Goal: Information Seeking & Learning: Learn about a topic

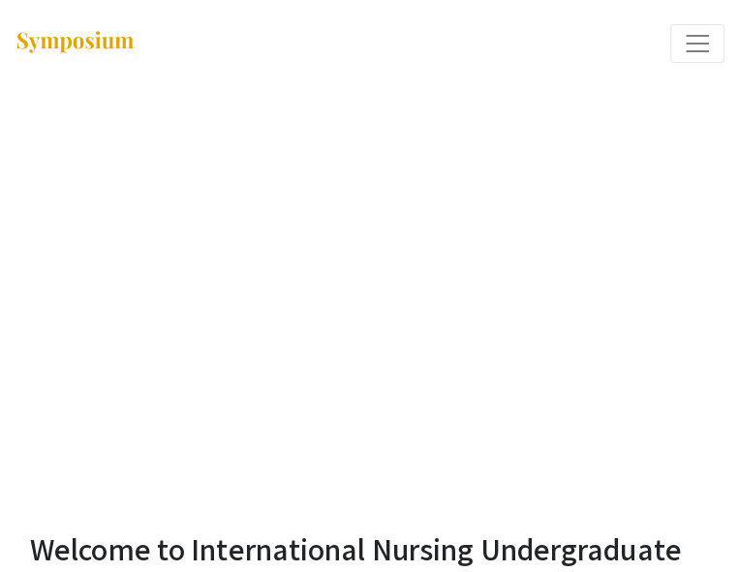
click at [685, 45] on span "Expand or Collapse Menu" at bounding box center [696, 43] width 29 height 29
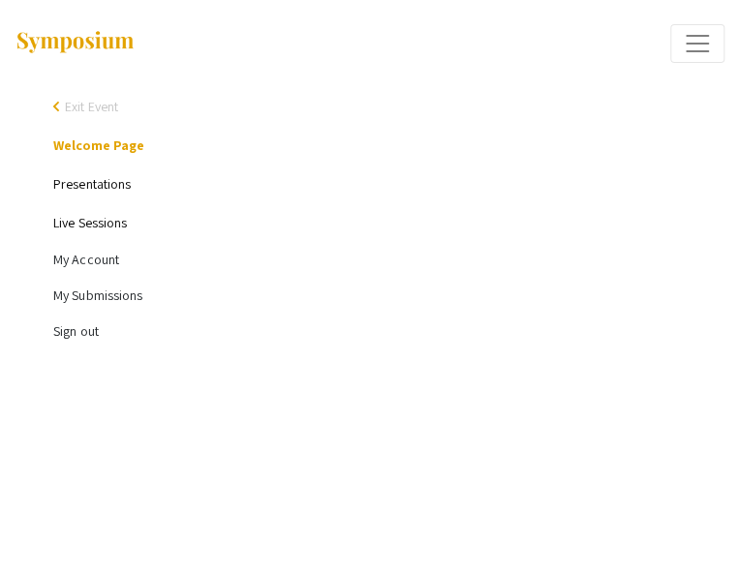
click at [105, 178] on link "Presentations" at bounding box center [91, 183] width 77 height 17
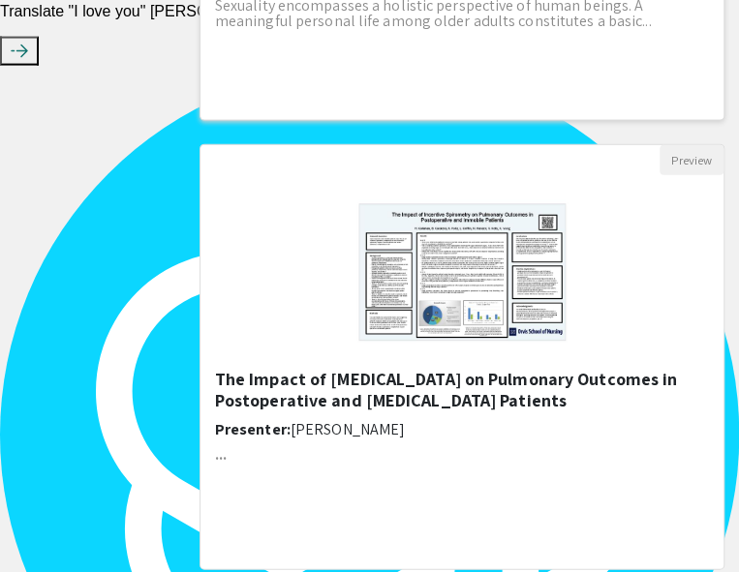
scroll to position [1269, 0]
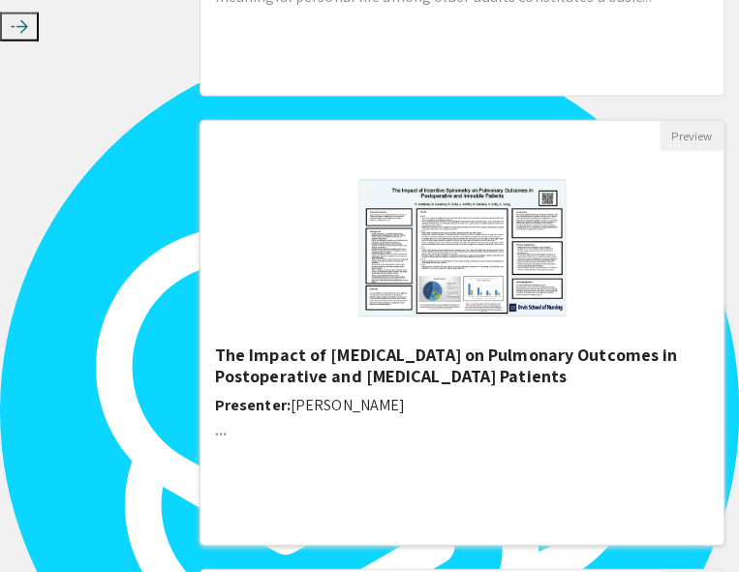
click at [422, 345] on h5 "The Impact of [MEDICAL_DATA] on Pulmonary Outcomes in ​Postoperative and [MEDIC…" at bounding box center [462, 366] width 494 height 42
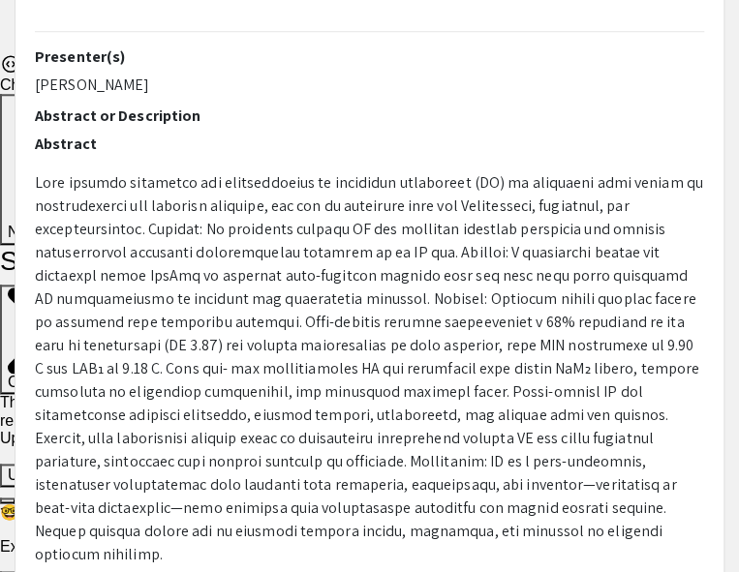
scroll to position [58, 0]
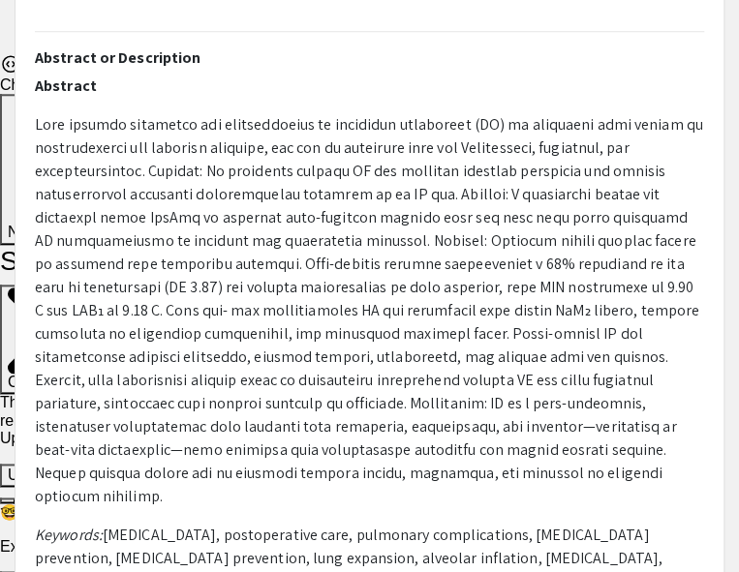
select select "custom"
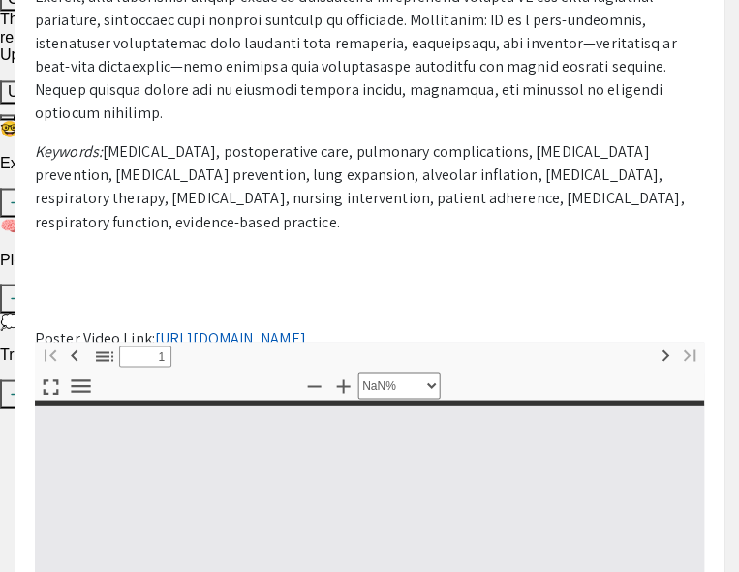
type input "0"
select select "custom"
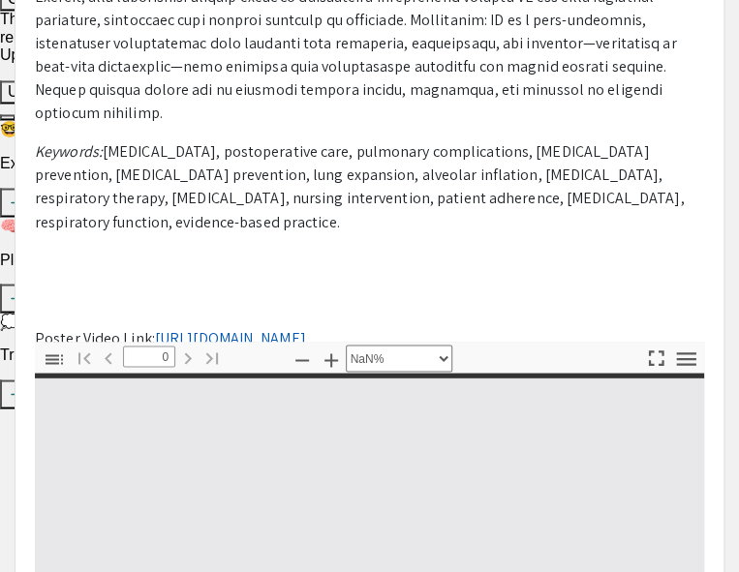
type input "1"
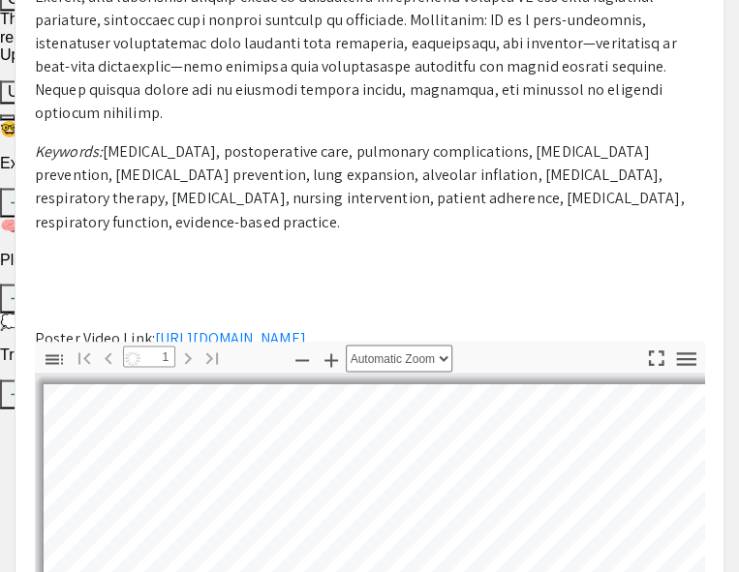
select select "auto"
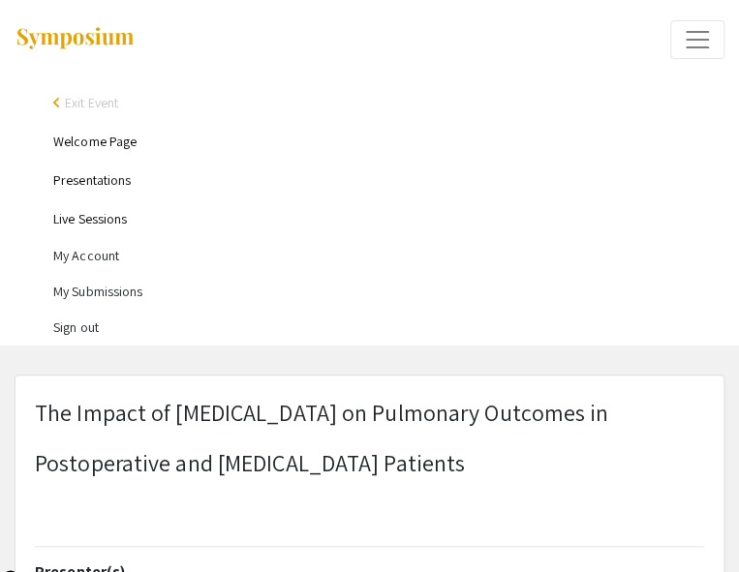
scroll to position [0, 0]
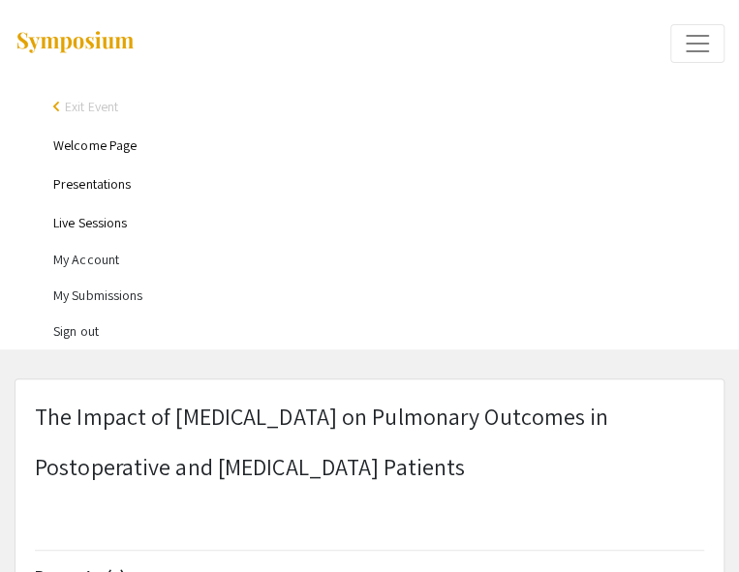
click at [257, 415] on p "The Impact of [MEDICAL_DATA] on Pulmonary Outcomes in ​" at bounding box center [324, 416] width 578 height 35
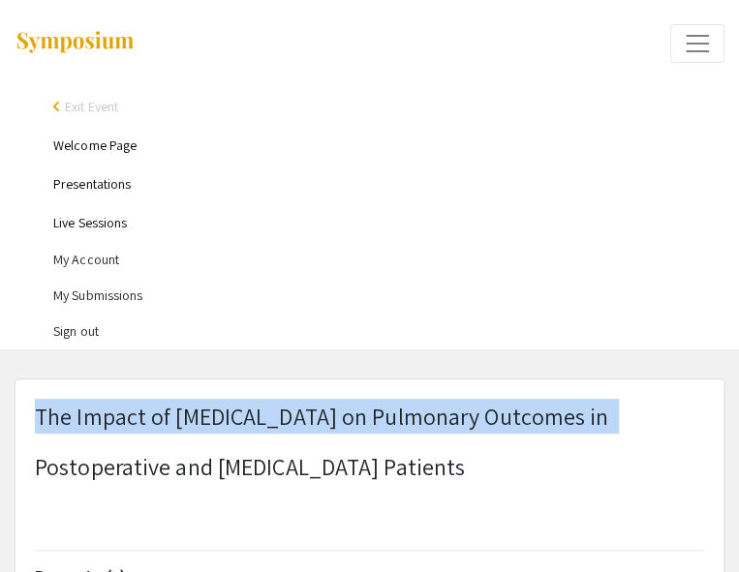
type textarea "The Impact of [MEDICAL_DATA] on Pulmonary Outcomes in ​"
click at [257, 415] on p "The Impact of [MEDICAL_DATA] on Pulmonary Outcomes in ​" at bounding box center [324, 416] width 578 height 35
click at [43, 409] on p "The Impact of [MEDICAL_DATA] on Pulmonary Outcomes in ​" at bounding box center [324, 416] width 578 height 35
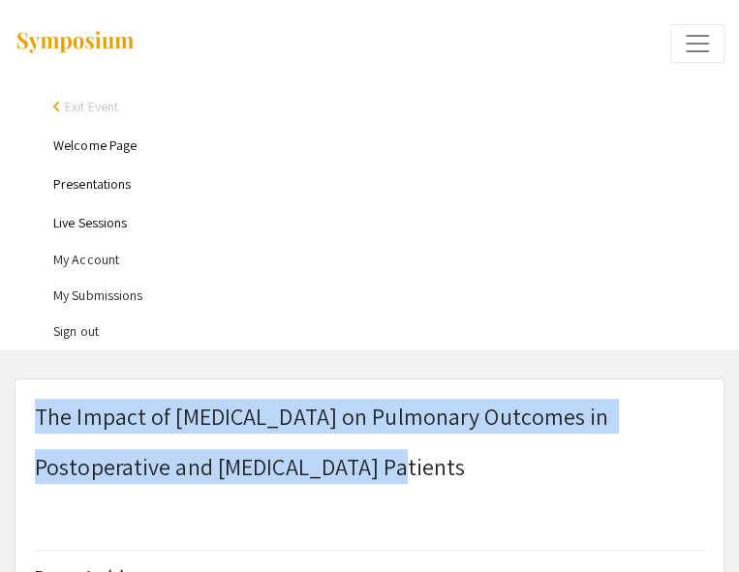
drag, startPoint x: 37, startPoint y: 410, endPoint x: 401, endPoint y: 461, distance: 367.5
click at [401, 461] on h1 "The Impact of [MEDICAL_DATA] on Pulmonary Outcomes in ​ Postoperative and [MEDI…" at bounding box center [324, 467] width 578 height 136
copy h1 "The Impact of [MEDICAL_DATA] on Pulmonary Outcomes in ​ Postoperative and [MEDI…"
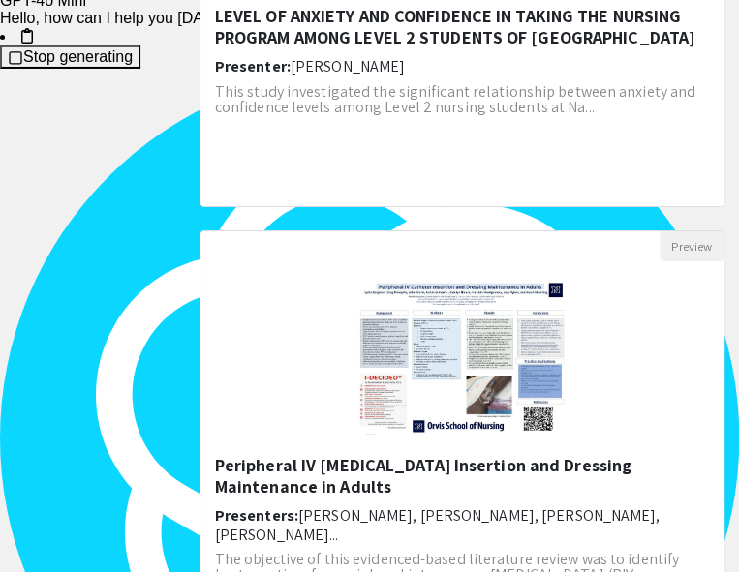
scroll to position [2169, 0]
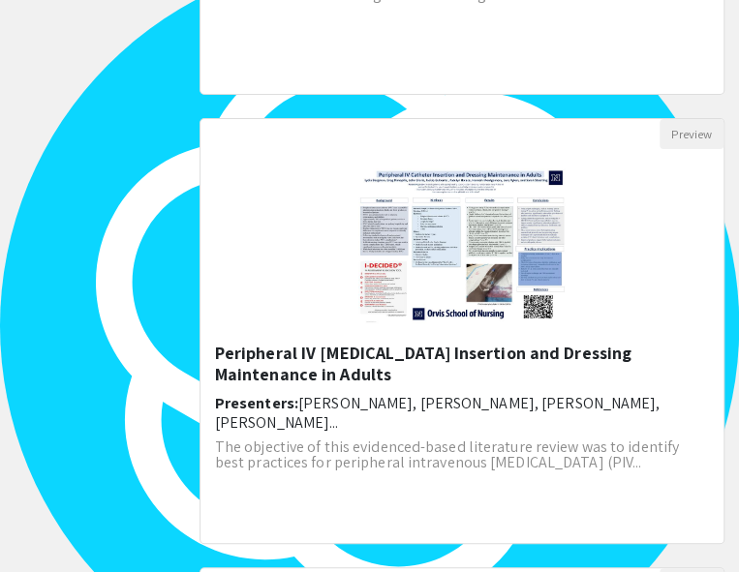
drag, startPoint x: 416, startPoint y: 326, endPoint x: 393, endPoint y: 331, distance: 23.7
click at [393, 343] on h5 "Peripheral IV [MEDICAL_DATA] Insertion and Dressing Maintenance in Adults" at bounding box center [462, 364] width 494 height 42
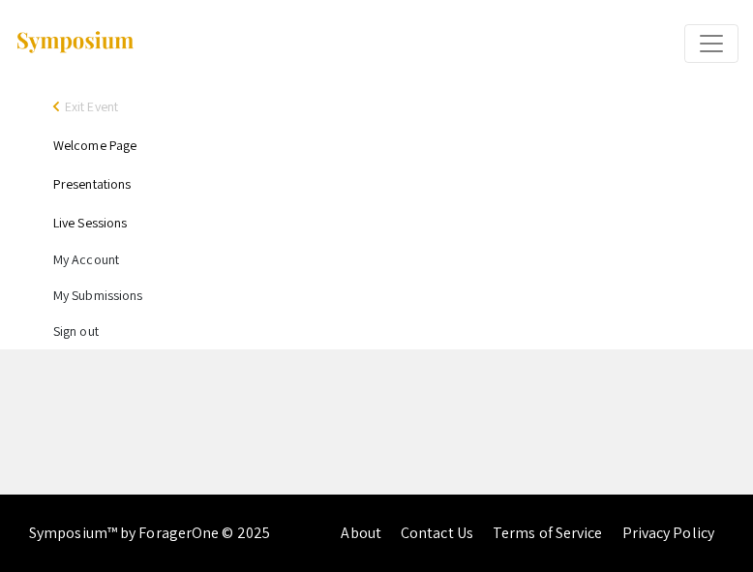
select select "custom"
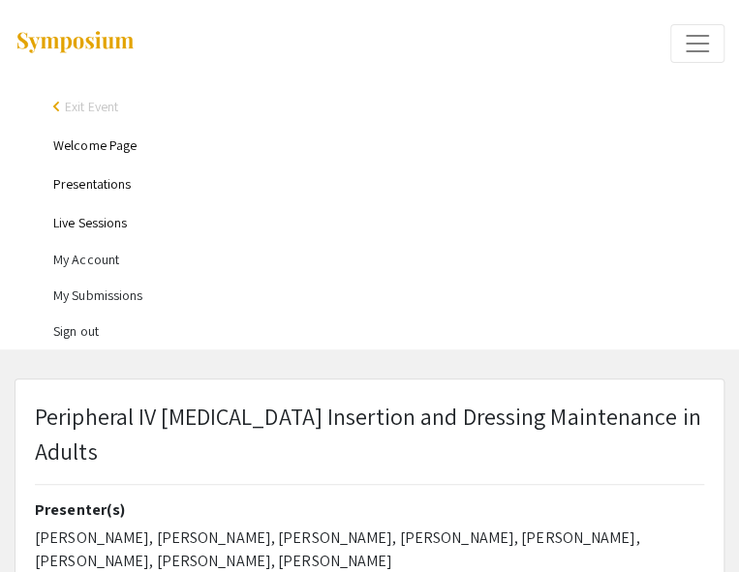
type input "0"
select select "custom"
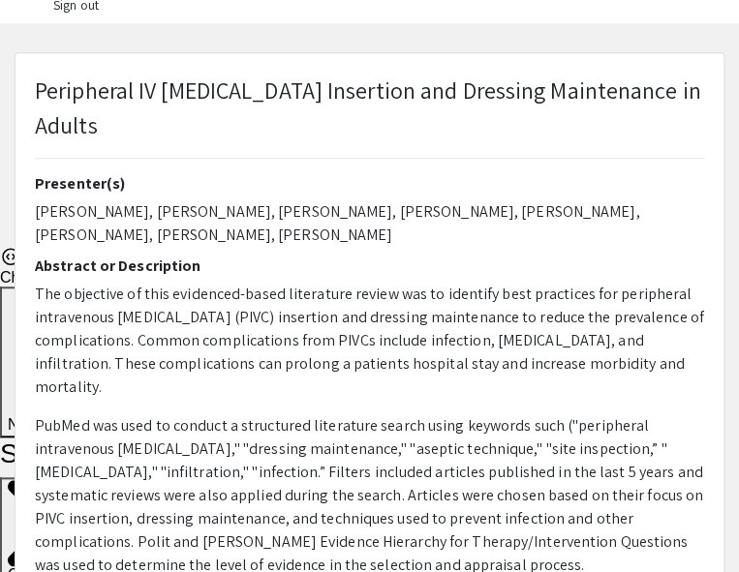
type input "1"
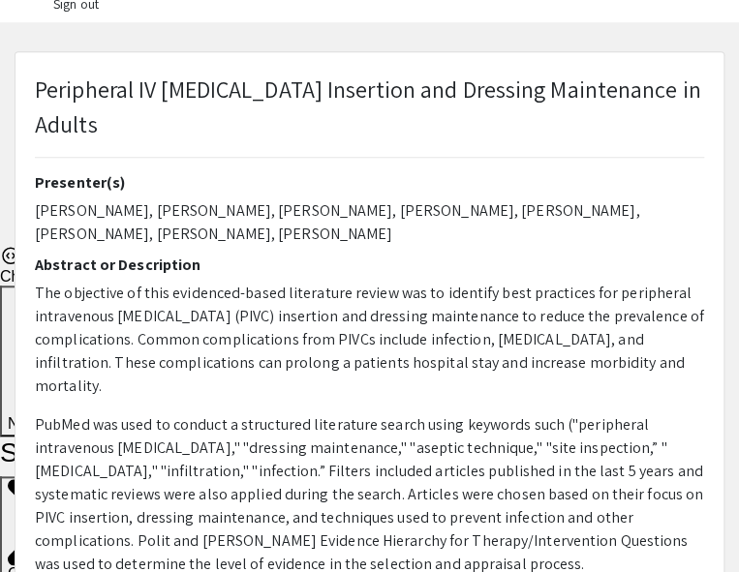
click at [450, 85] on p "Peripheral IV [MEDICAL_DATA] Insertion and Dressing Maintenance in Adults" at bounding box center [369, 107] width 669 height 70
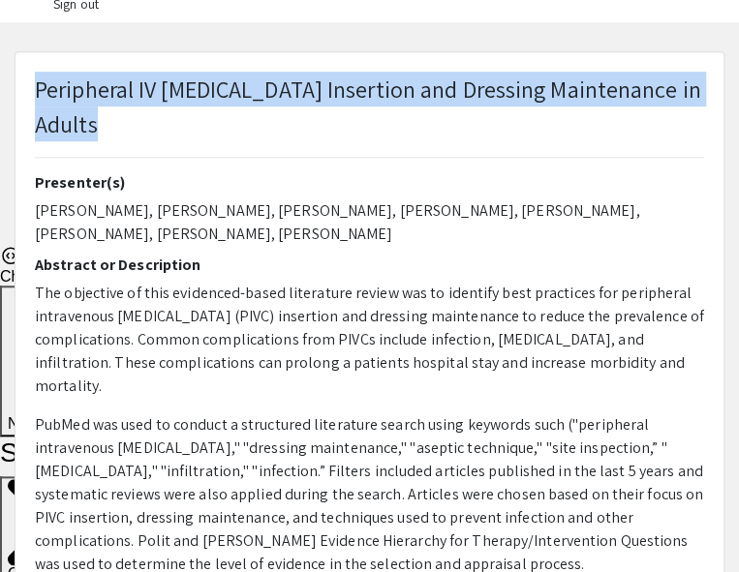
copy p "Peripheral IV [MEDICAL_DATA] Insertion and Dressing Maintenance in Adults"
select select "auto"
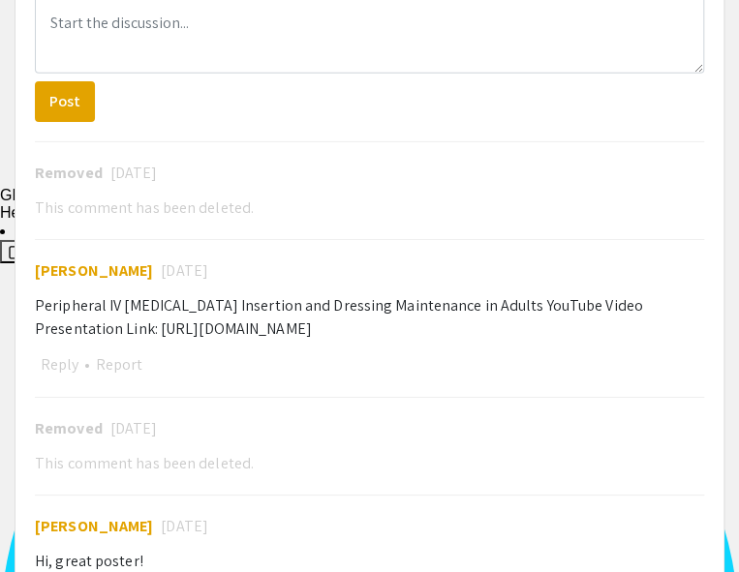
scroll to position [1864, 0]
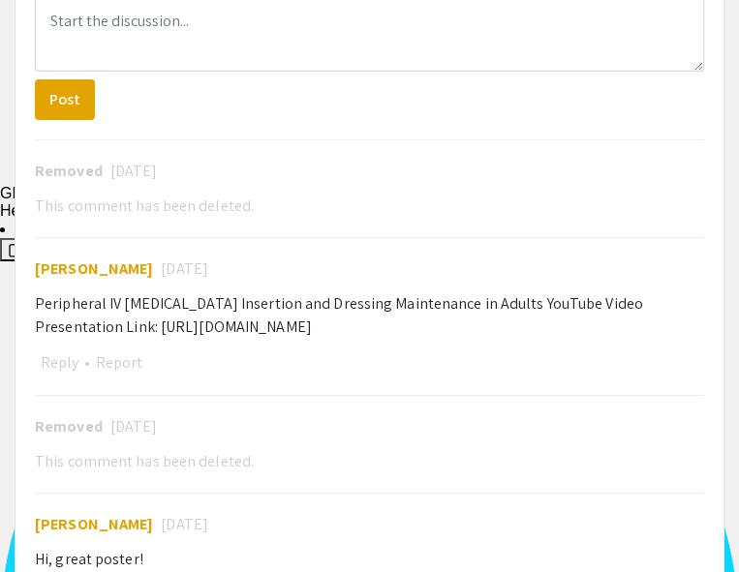
drag, startPoint x: 388, startPoint y: 243, endPoint x: 37, endPoint y: 243, distance: 351.4
click at [37, 292] on div "Peripheral IV [MEDICAL_DATA] Insertion and Dressing Maintenance in Adults YouTu…" at bounding box center [369, 315] width 669 height 46
copy div "[URL][DOMAIN_NAME]"
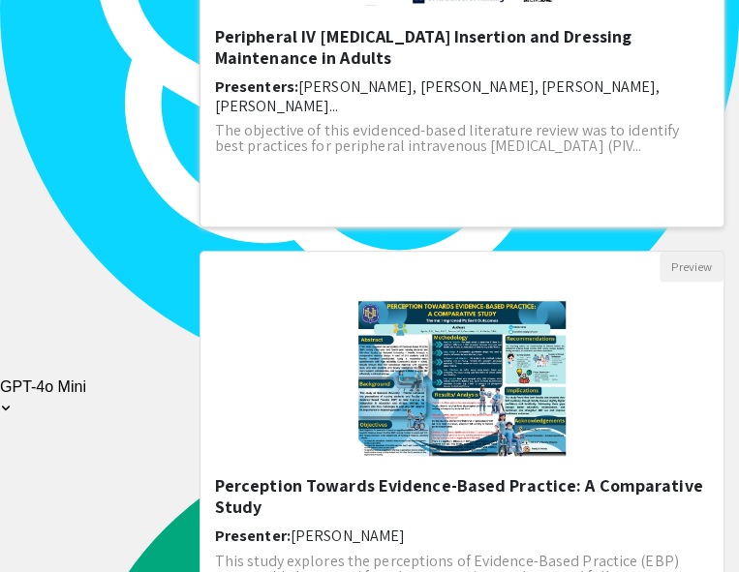
scroll to position [2770, 0]
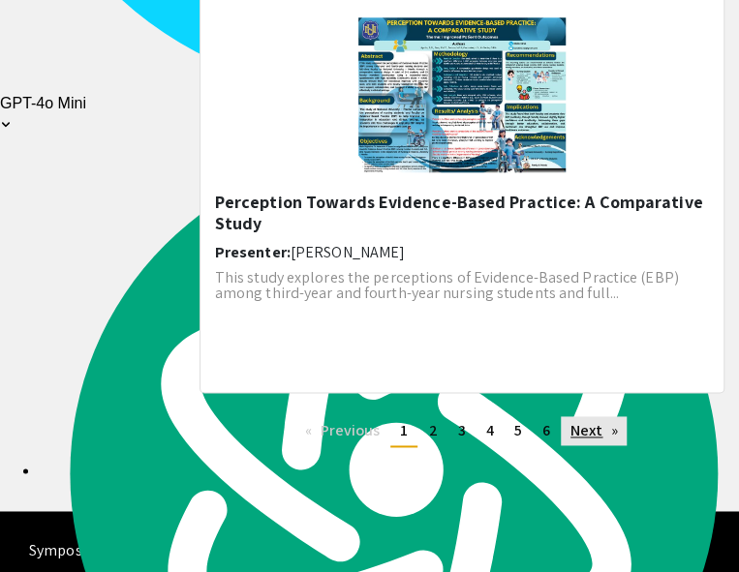
click at [595, 416] on link "Next page" at bounding box center [594, 430] width 67 height 29
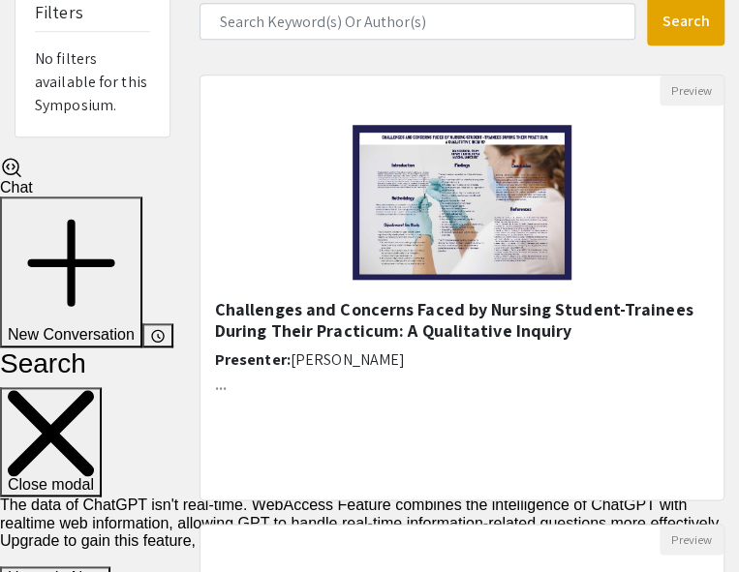
scroll to position [418, 0]
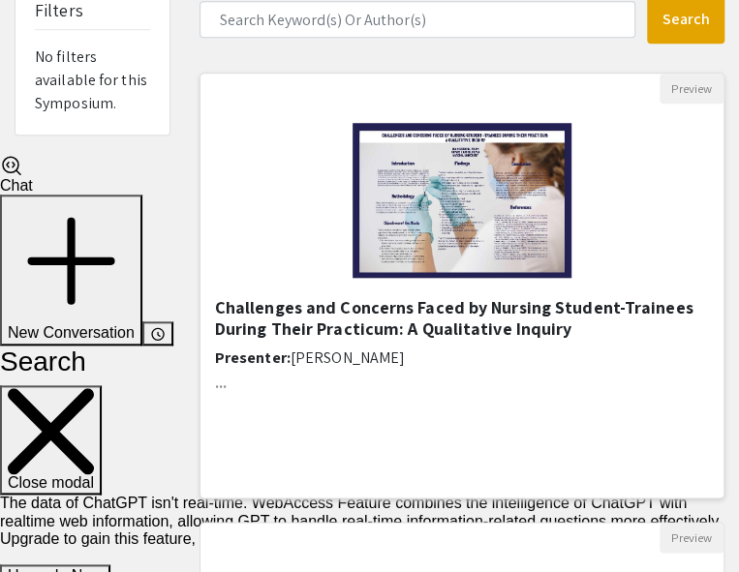
click at [534, 309] on h5 "Challenges and Concerns Faced by Nursing Student-Trainees During Their Practicu…" at bounding box center [462, 318] width 494 height 42
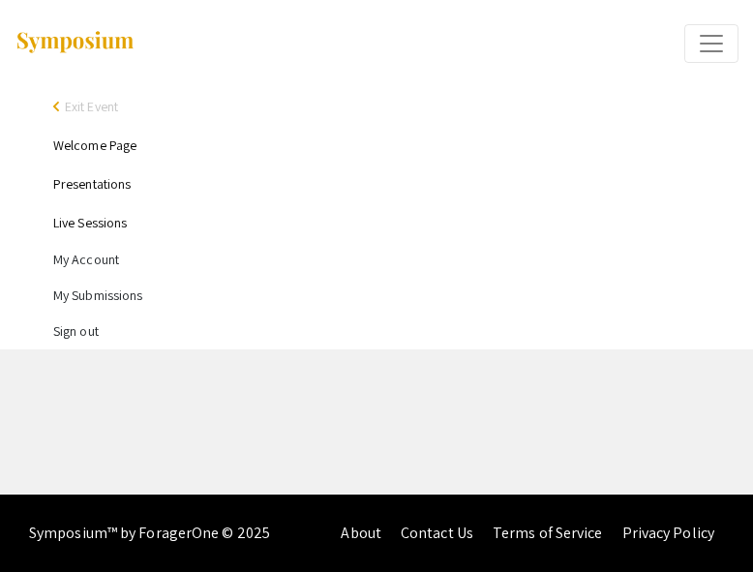
select select "custom"
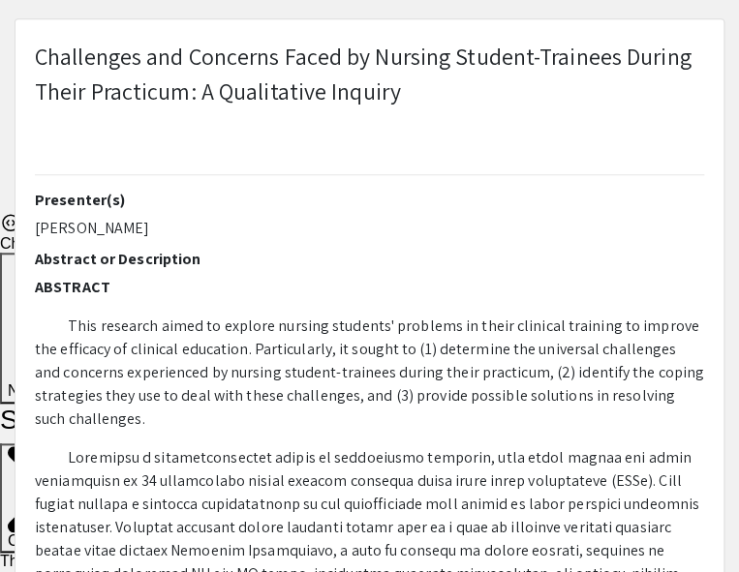
type input "0"
select select "custom"
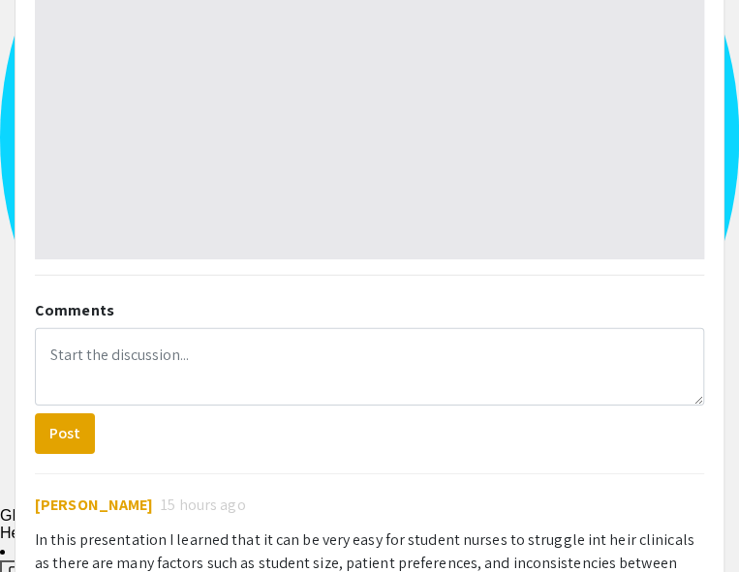
type input "1"
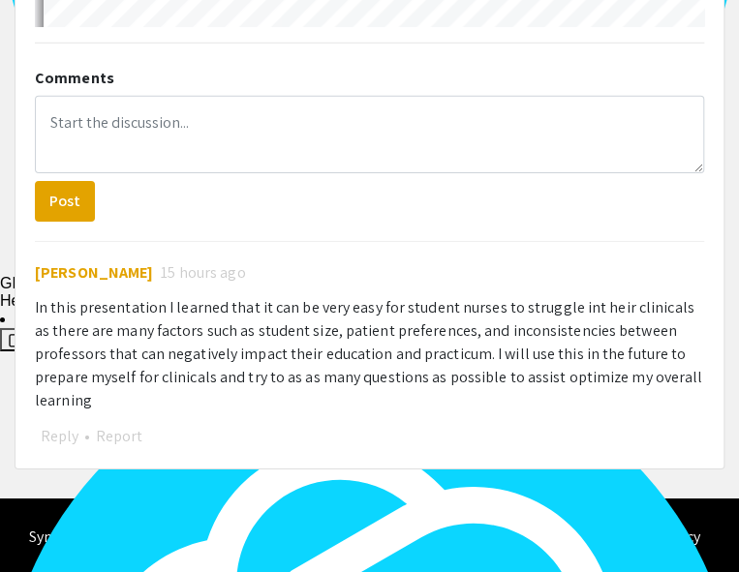
select select "auto"
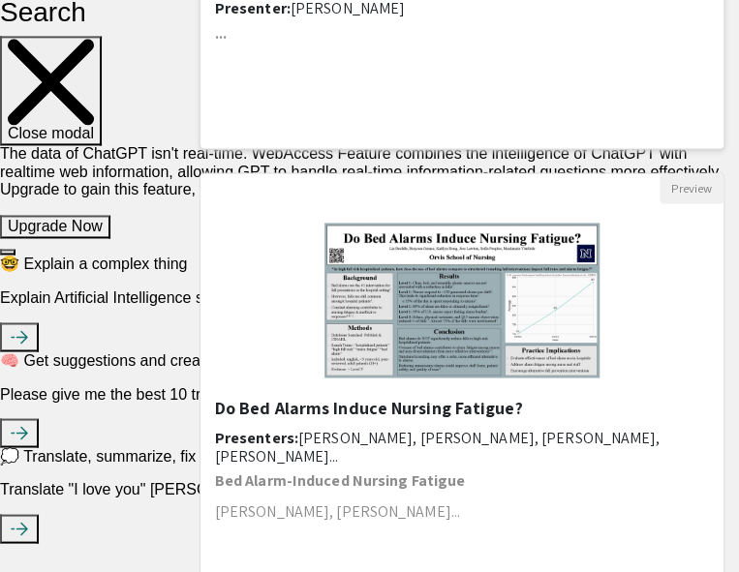
scroll to position [769, 0]
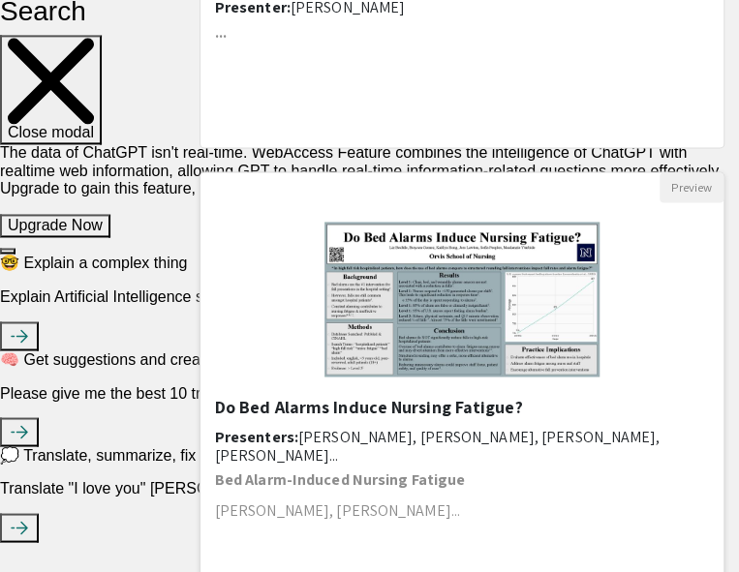
click at [335, 396] on h5 "Do Bed Alarms Induce Nursing Fatigue?" at bounding box center [462, 406] width 494 height 21
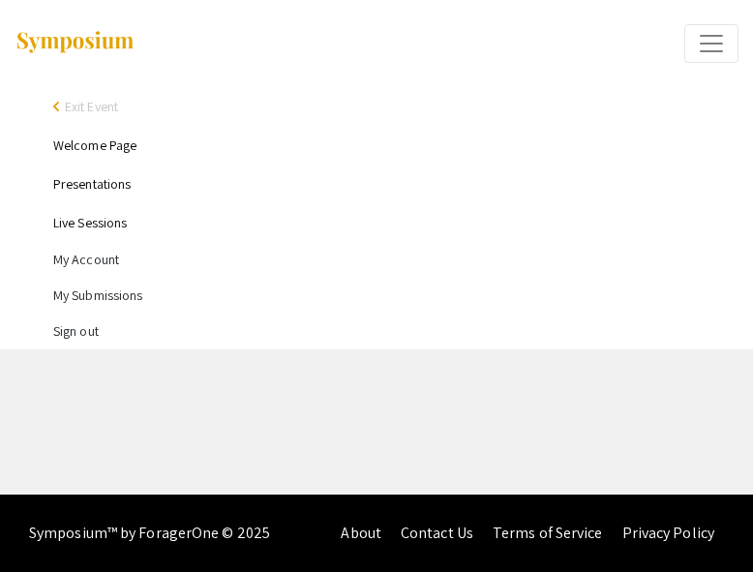
select select "custom"
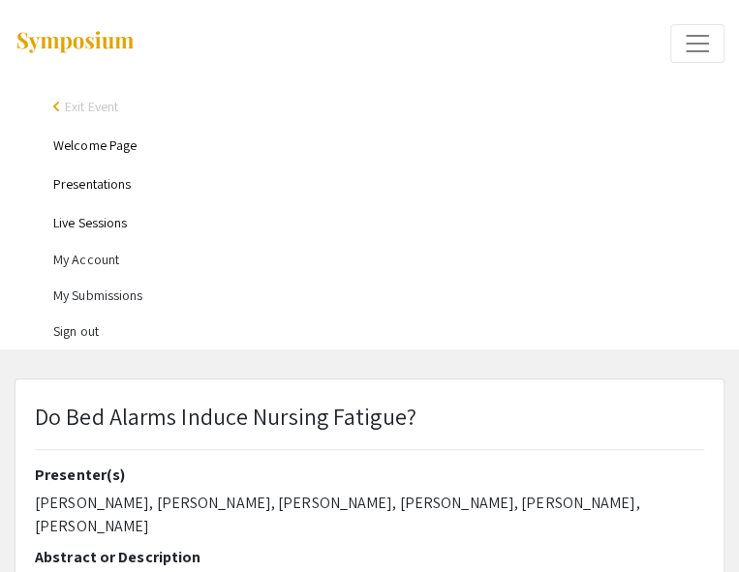
type input "0"
select select "custom"
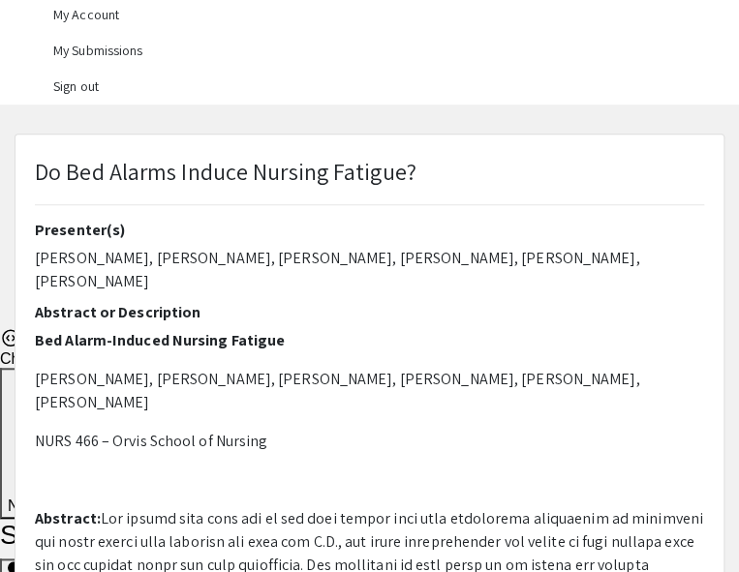
scroll to position [246, 0]
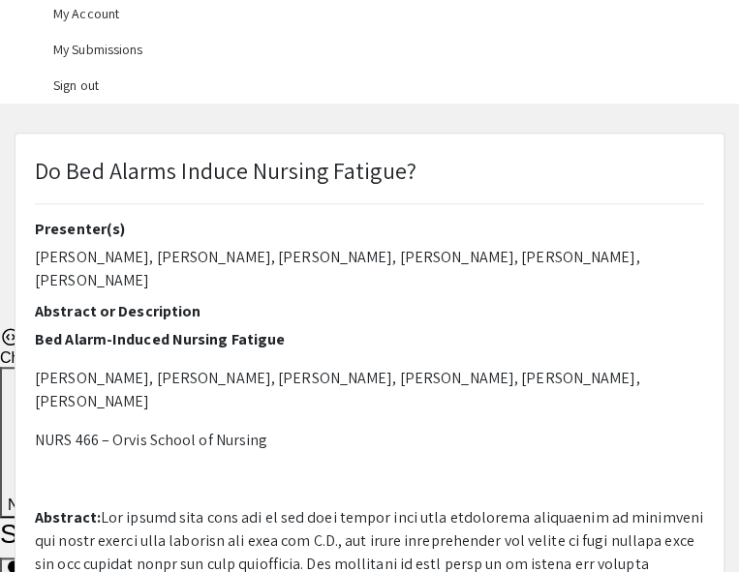
type input "1"
select select "custom"
click at [354, 175] on p "Do Bed Alarms Induce Nursing Fatigue?" at bounding box center [225, 170] width 381 height 35
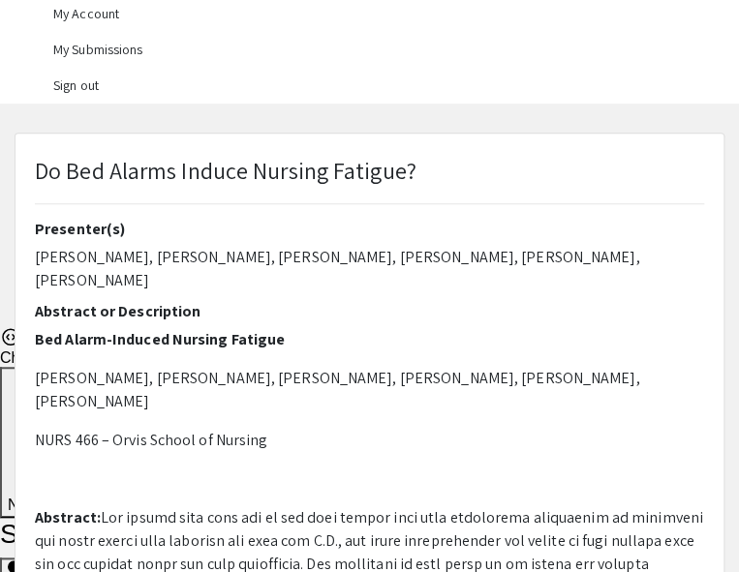
click at [354, 175] on p "Do Bed Alarms Induce Nursing Fatigue?" at bounding box center [225, 170] width 381 height 35
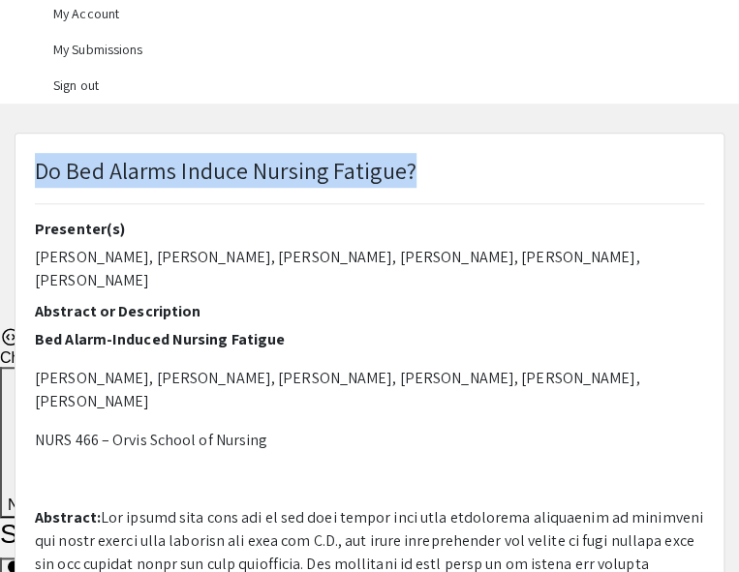
click at [354, 175] on p "Do Bed Alarms Induce Nursing Fatigue?" at bounding box center [225, 170] width 381 height 35
copy p "Do Bed Alarms Induce Nursing Fatigue?"
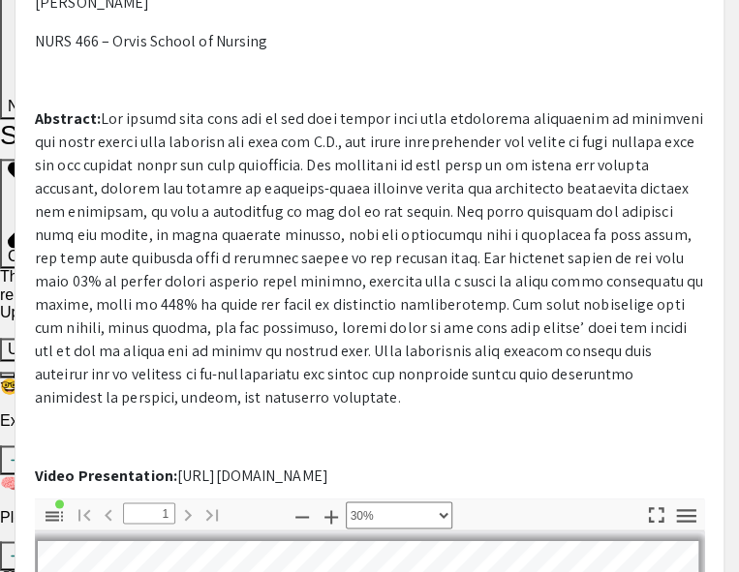
scroll to position [646, 0]
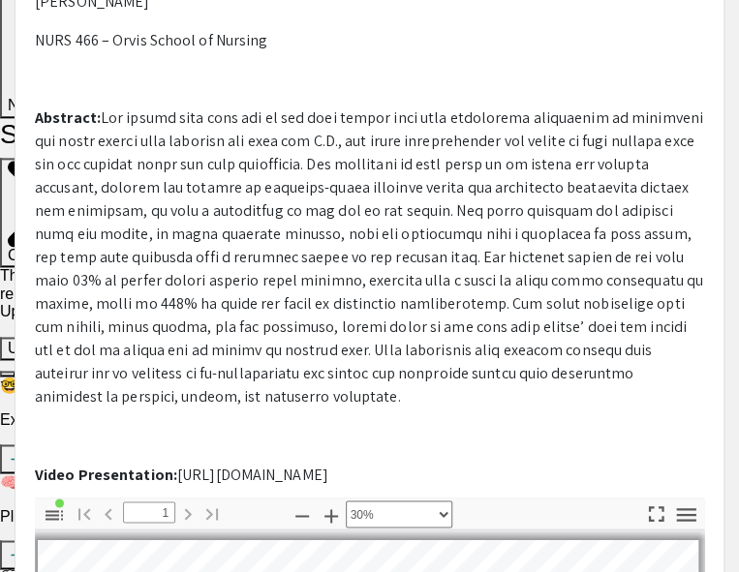
drag, startPoint x: 376, startPoint y: 405, endPoint x: 176, endPoint y: 403, distance: 199.4
click at [176, 463] on p "Video Presentation: [URL][DOMAIN_NAME]" at bounding box center [369, 474] width 669 height 23
copy p "[URL][DOMAIN_NAME]"
drag, startPoint x: 242, startPoint y: 331, endPoint x: 88, endPoint y: 0, distance: 365.1
click at [242, 331] on p "Abstract:" at bounding box center [369, 257] width 669 height 302
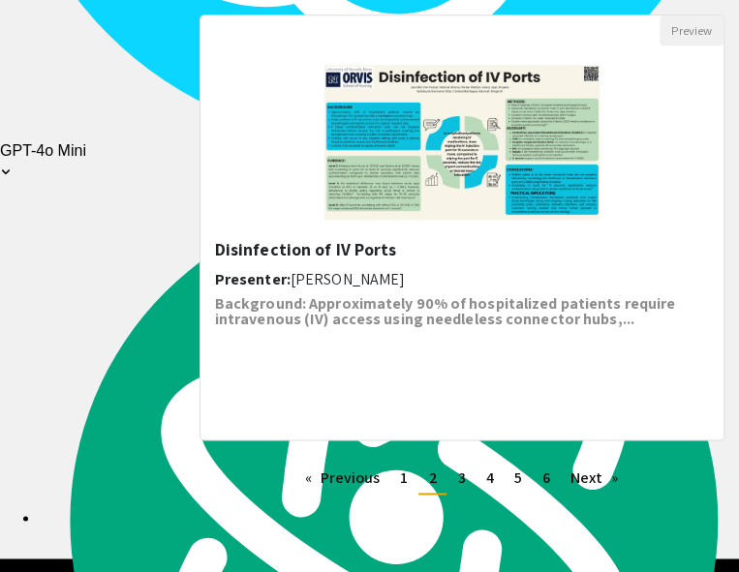
scroll to position [2724, 0]
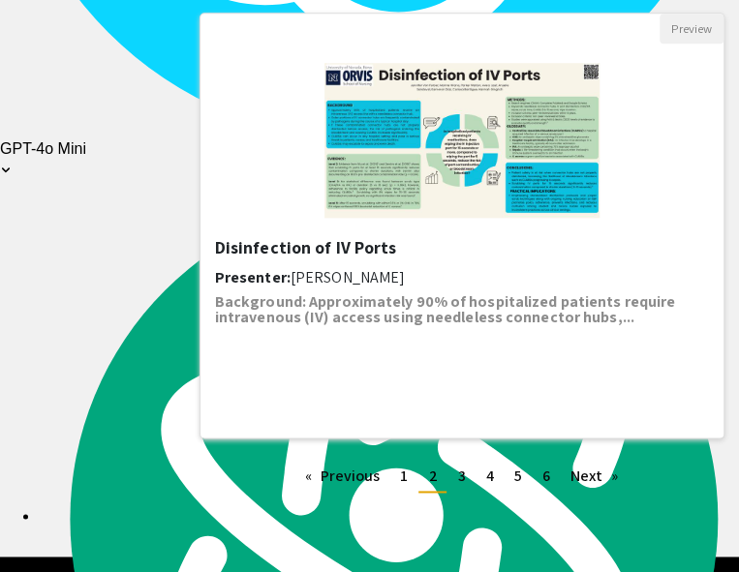
click at [359, 237] on h5 "Disinfection of IV Ports" at bounding box center [462, 247] width 494 height 21
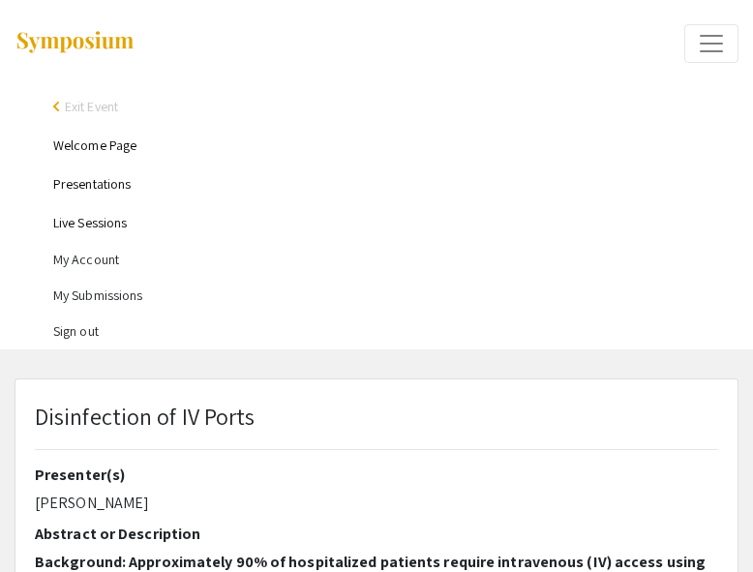
select select "custom"
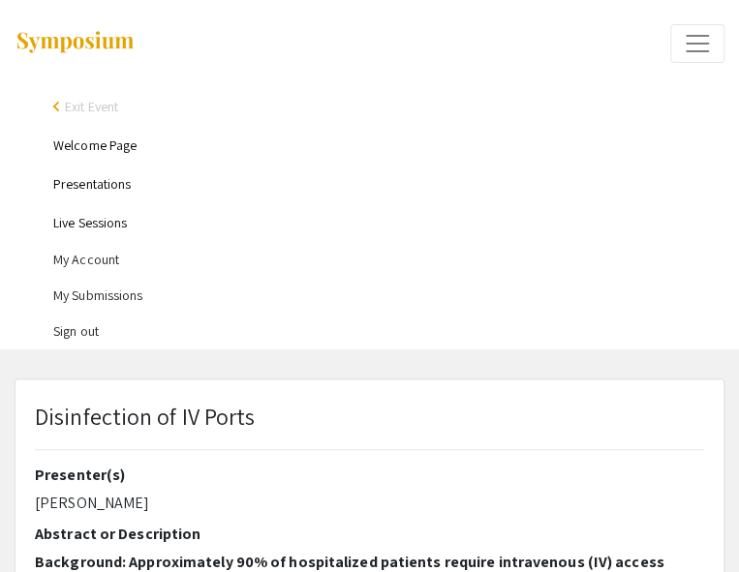
type input "0"
select select "custom"
click at [359, 228] on li "Live Sessions" at bounding box center [388, 222] width 671 height 39
click at [168, 412] on p "Disinfection of IV Ports" at bounding box center [145, 416] width 220 height 35
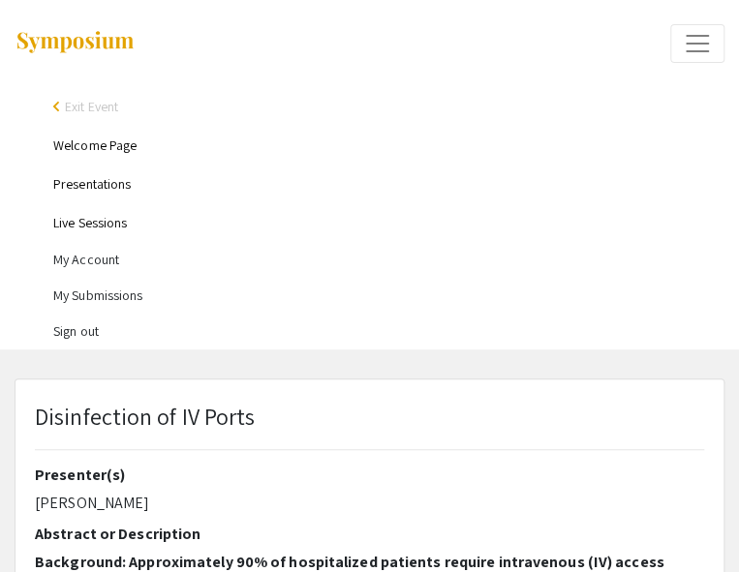
click at [168, 412] on p "Disinfection of IV Ports" at bounding box center [145, 416] width 220 height 35
type input "1"
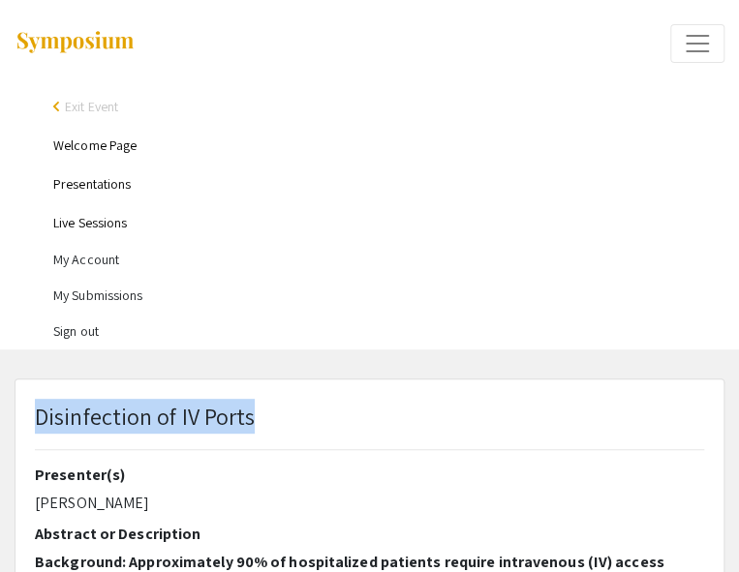
copy p "Disinfection of IV Ports"
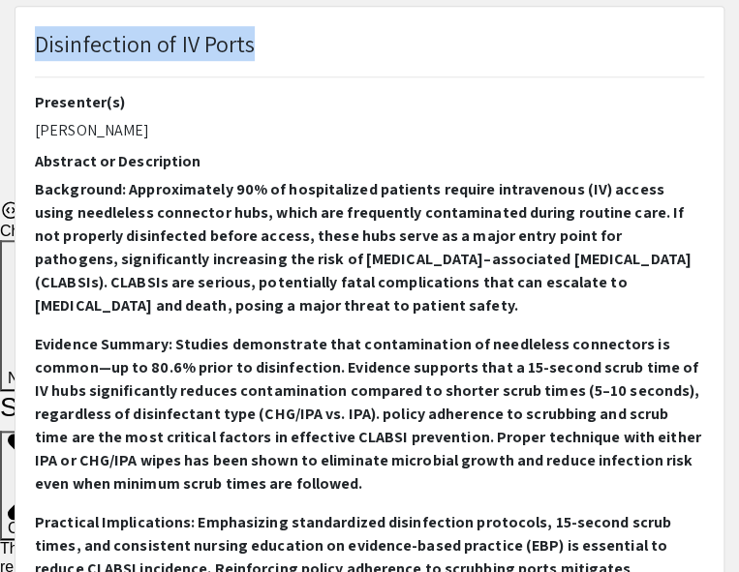
select select "auto"
copy p "Disinfection of IV Ports"
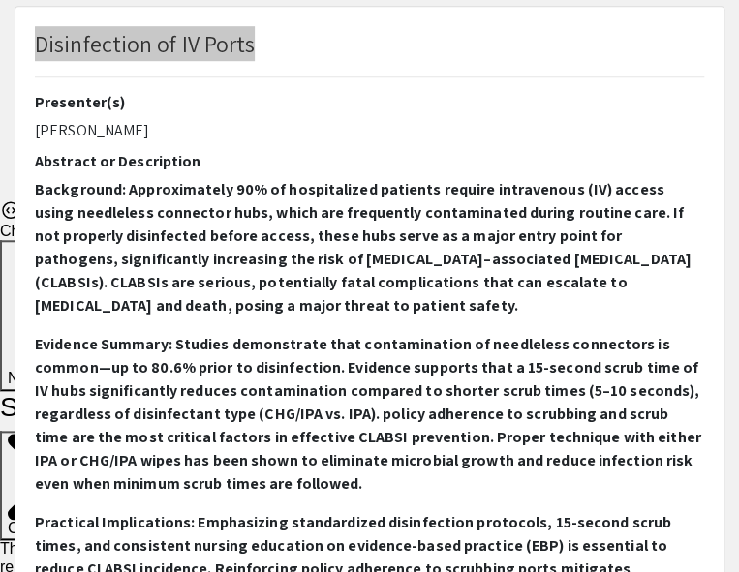
scroll to position [812, 0]
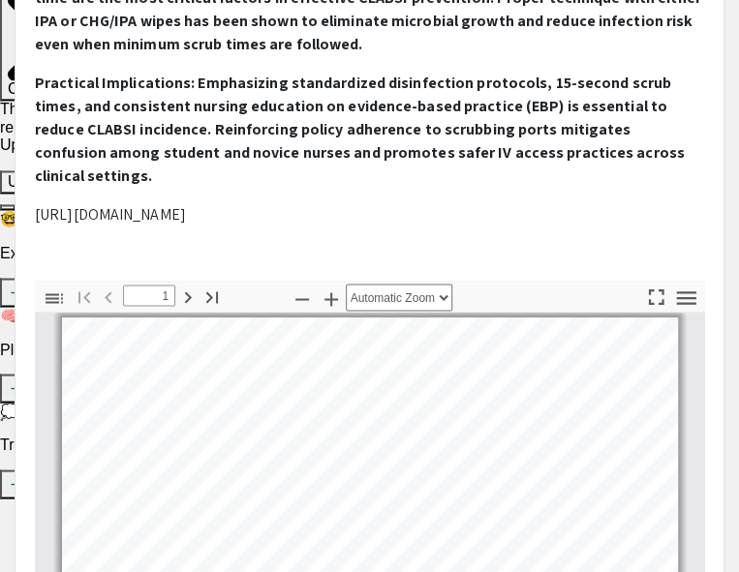
click at [207, 203] on p "[URL][DOMAIN_NAME]" at bounding box center [369, 214] width 669 height 23
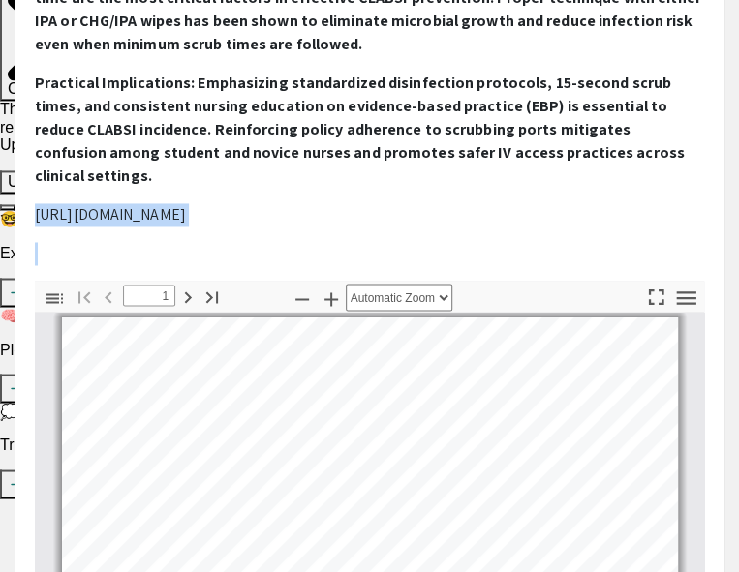
copy p "[URL][DOMAIN_NAME]"
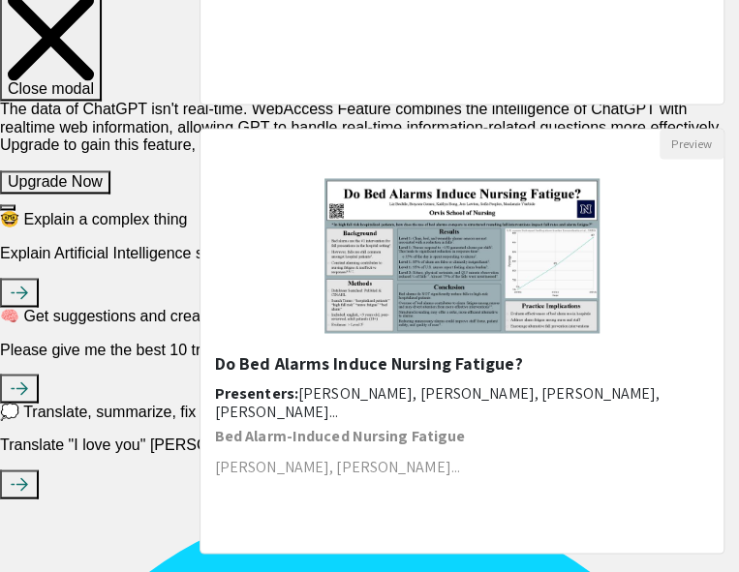
scroll to position [2724, 0]
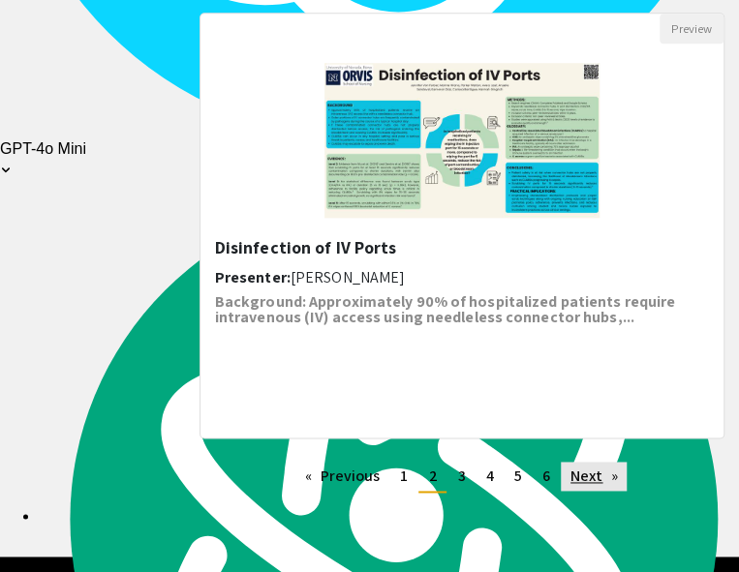
click at [571, 463] on link "Next page" at bounding box center [594, 476] width 67 height 29
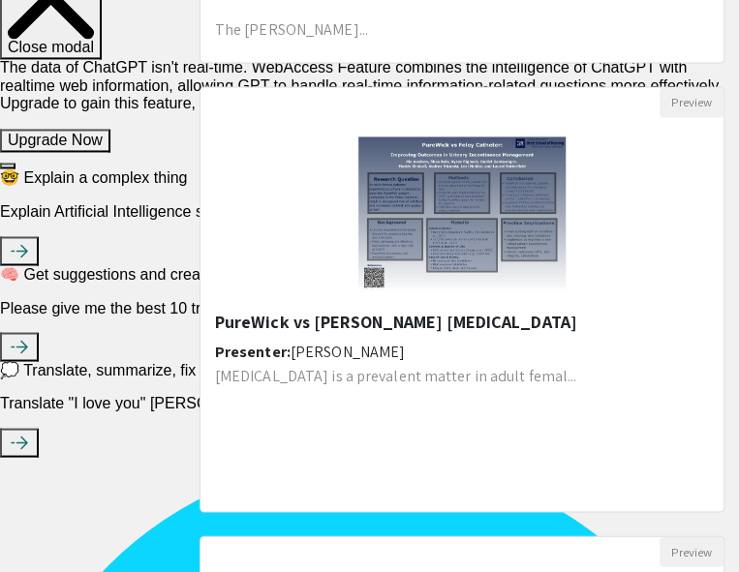
scroll to position [864, 0]
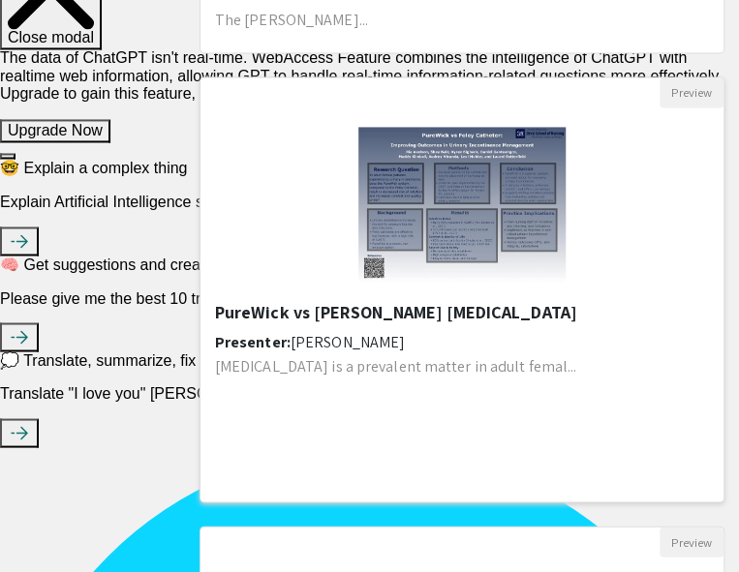
click at [410, 301] on h5 "PureWick vs [PERSON_NAME] [MEDICAL_DATA]" at bounding box center [462, 311] width 494 height 21
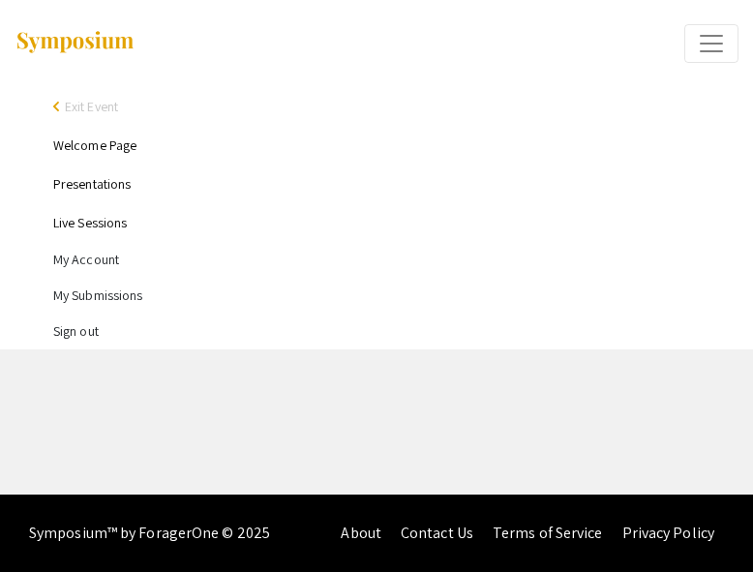
select select "custom"
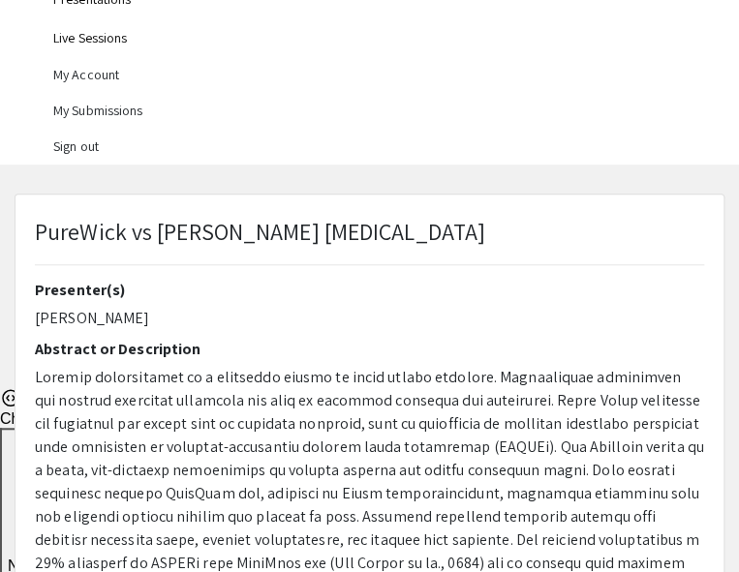
scroll to position [258, 0]
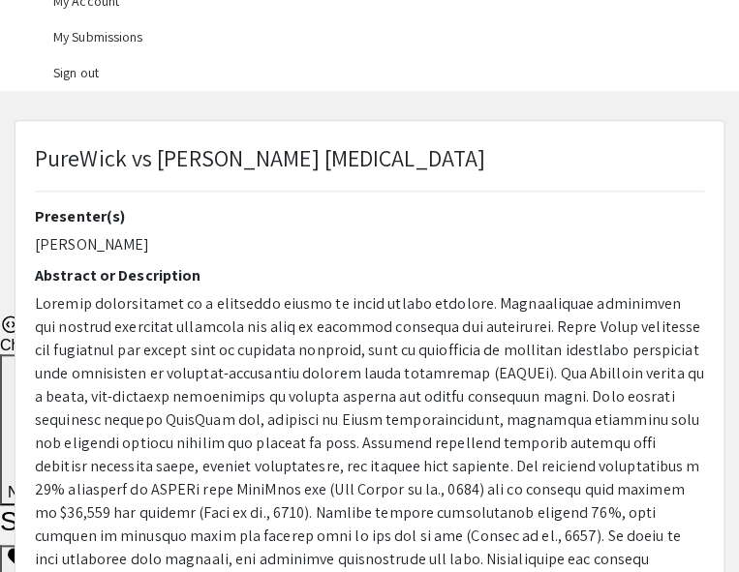
type input "0"
select select "custom"
click at [265, 161] on p "PureWick vs [PERSON_NAME] [MEDICAL_DATA]" at bounding box center [260, 157] width 450 height 35
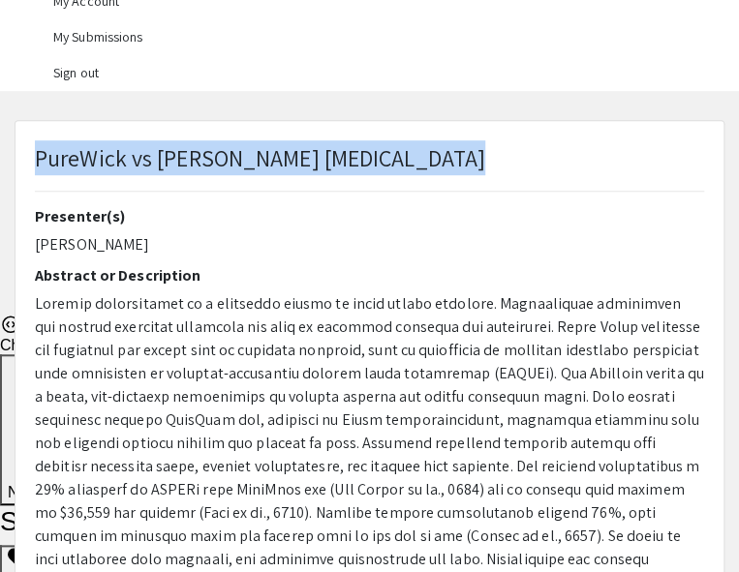
copy p "PureWick vs [PERSON_NAME] [MEDICAL_DATA]"
type input "1"
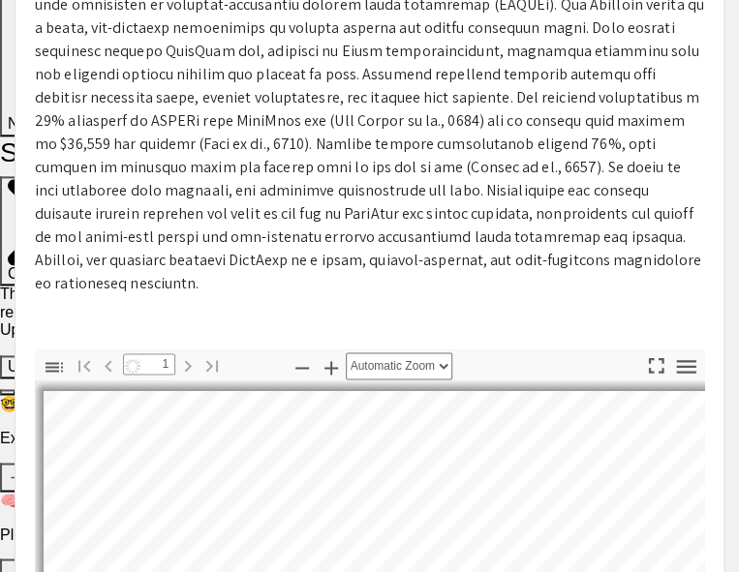
scroll to position [628, 0]
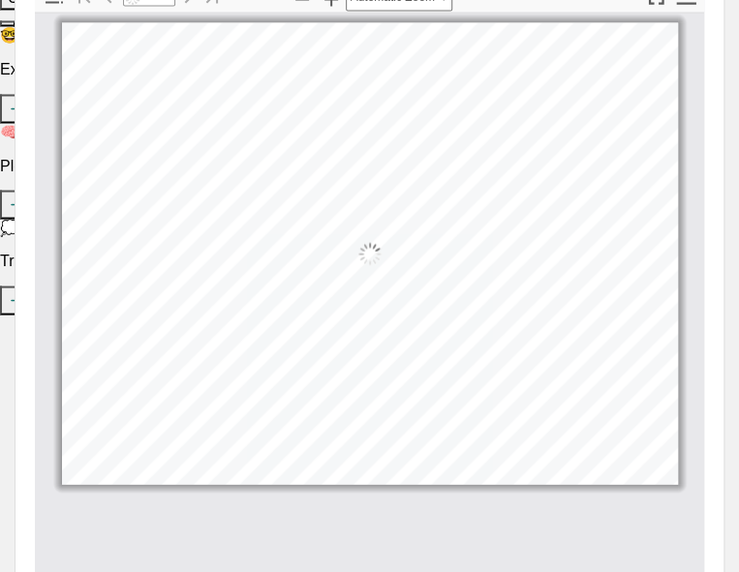
select select "auto"
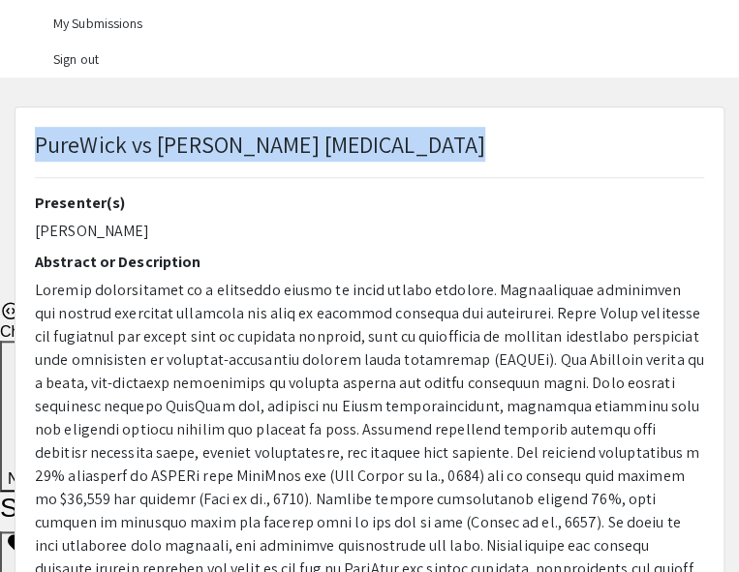
scroll to position [0, 0]
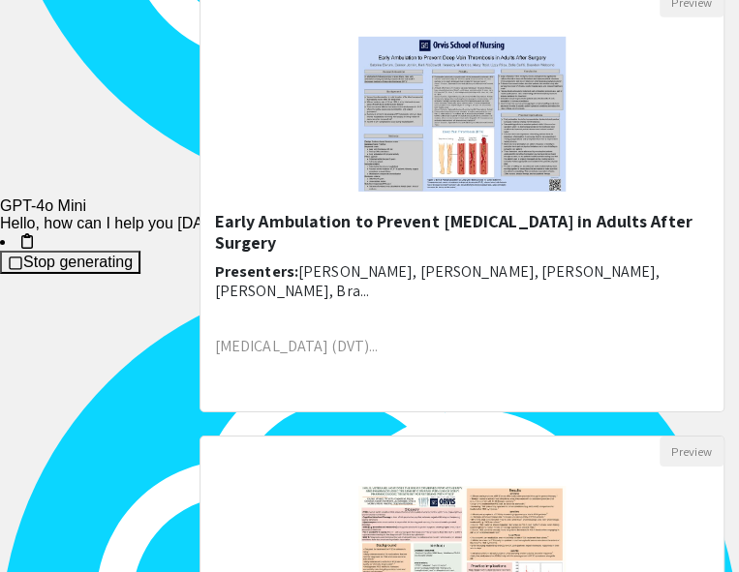
scroll to position [1853, 0]
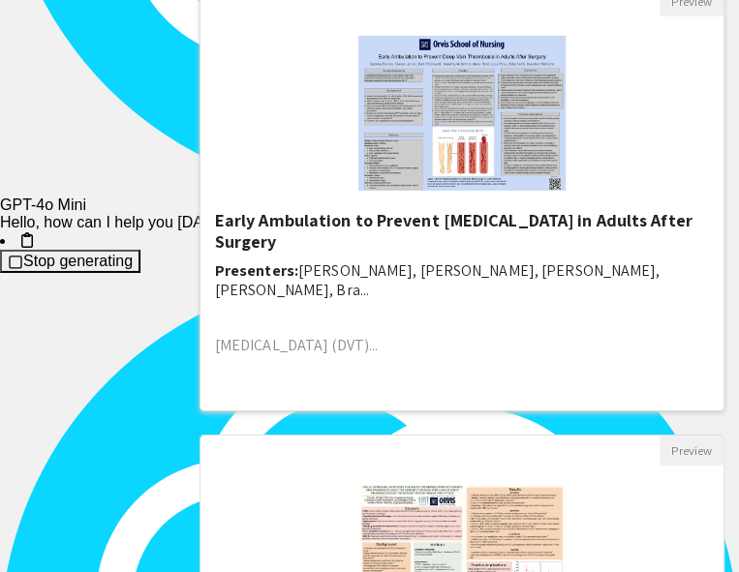
click at [279, 210] on h5 "Early Ambulation to Prevent [MEDICAL_DATA] in Adults After Surgery" at bounding box center [462, 231] width 494 height 42
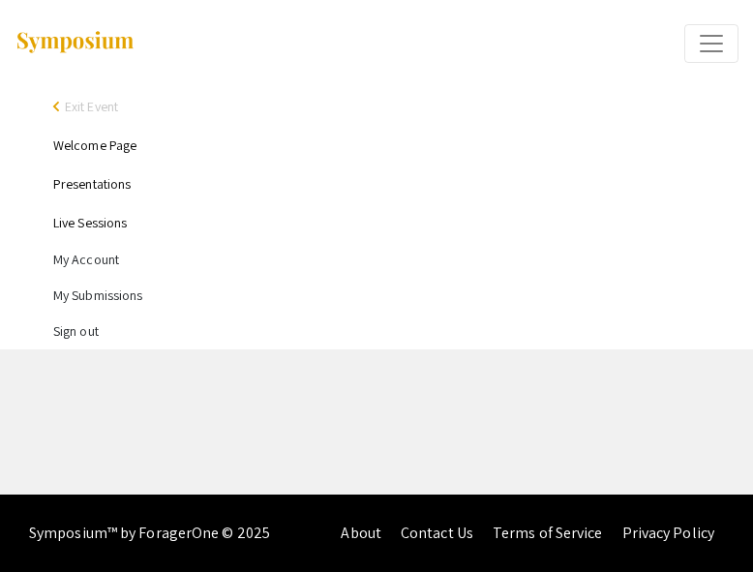
select select "custom"
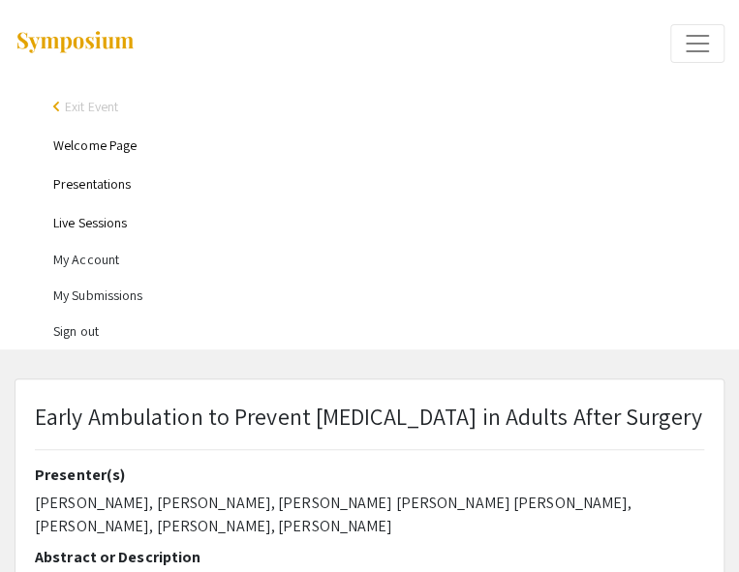
type input "0"
select select "custom"
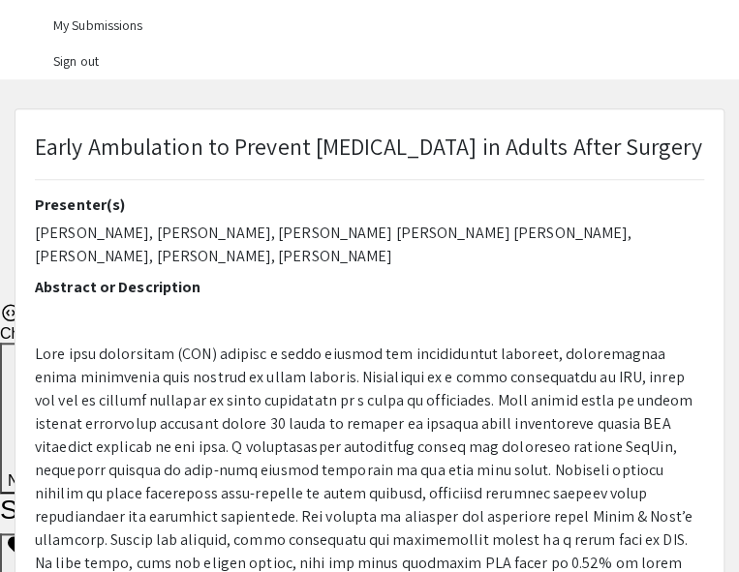
scroll to position [271, 0]
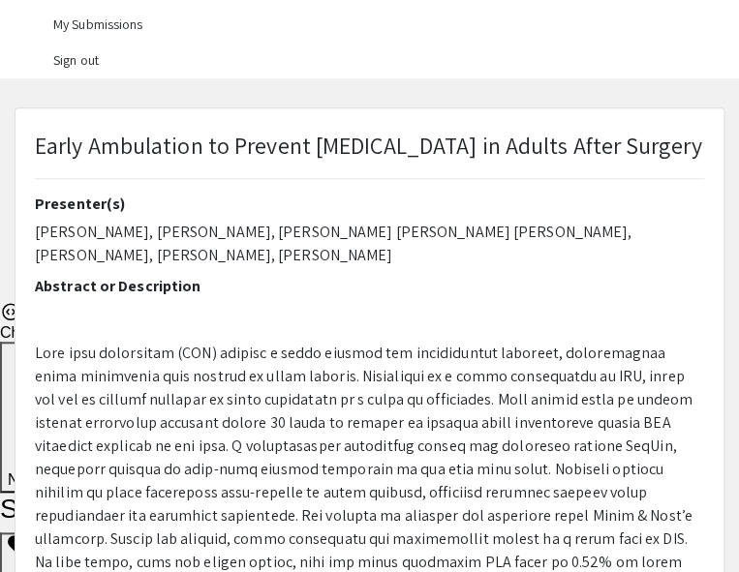
type input "1"
click at [217, 143] on p "Early Ambulation to Prevent [MEDICAL_DATA] in Adults After Surgery" at bounding box center [368, 145] width 667 height 35
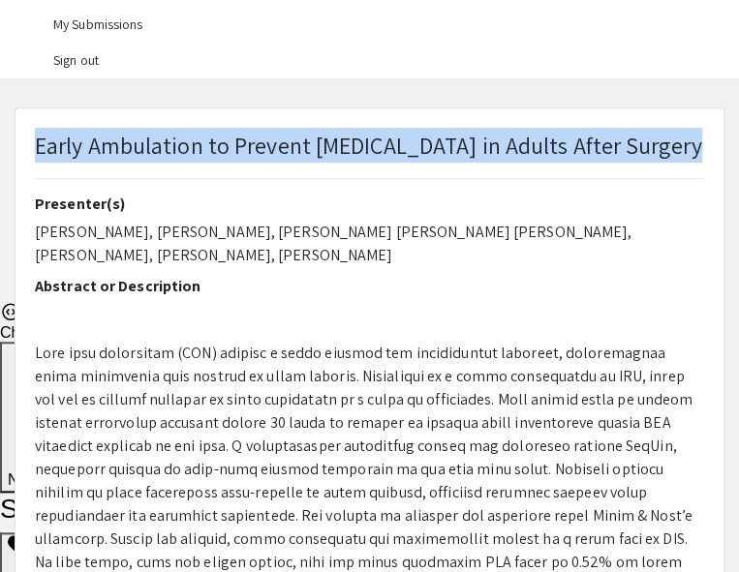
select select "auto"
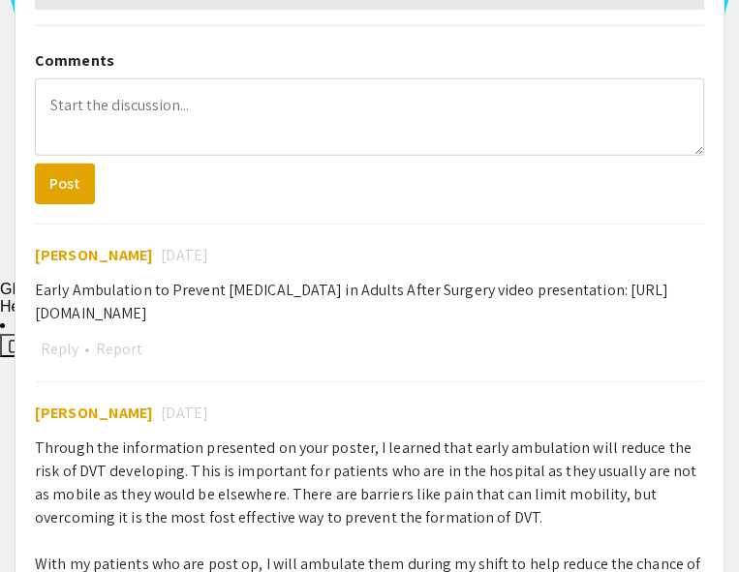
scroll to position [1772, 0]
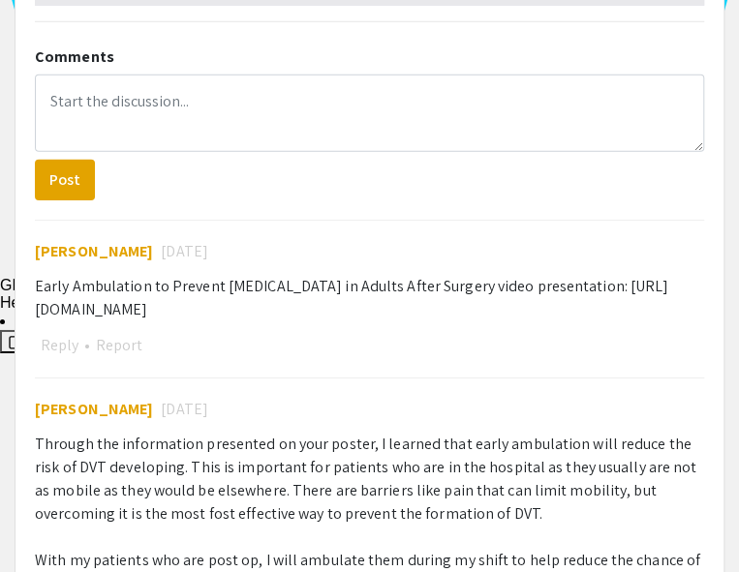
click at [322, 314] on div "Early Ambulation to Prevent [MEDICAL_DATA] in Adults After Surgery video presen…" at bounding box center [369, 298] width 669 height 46
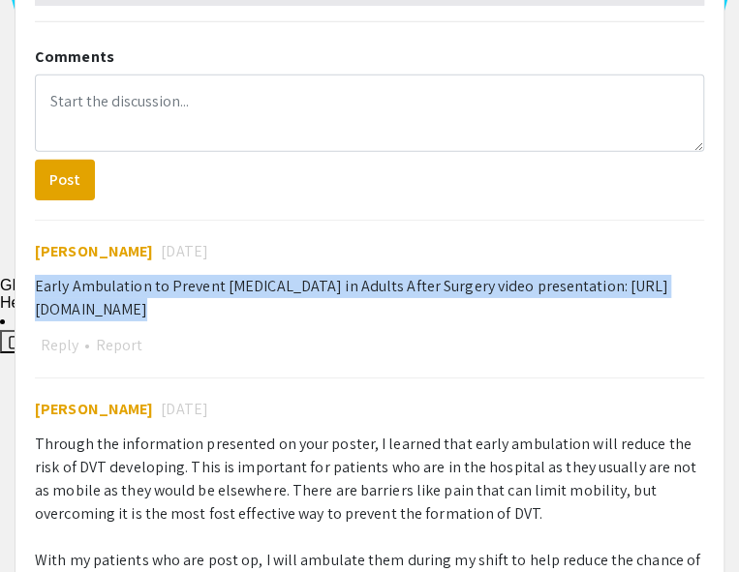
click at [322, 314] on div "Early Ambulation to Prevent [MEDICAL_DATA] in Adults After Surgery video presen…" at bounding box center [369, 298] width 669 height 46
drag, startPoint x: 322, startPoint y: 314, endPoint x: 409, endPoint y: 320, distance: 86.4
click at [409, 320] on div "Early Ambulation to Prevent [MEDICAL_DATA] in Adults After Surgery video presen…" at bounding box center [369, 298] width 669 height 46
drag, startPoint x: 409, startPoint y: 320, endPoint x: 32, endPoint y: 322, distance: 376.6
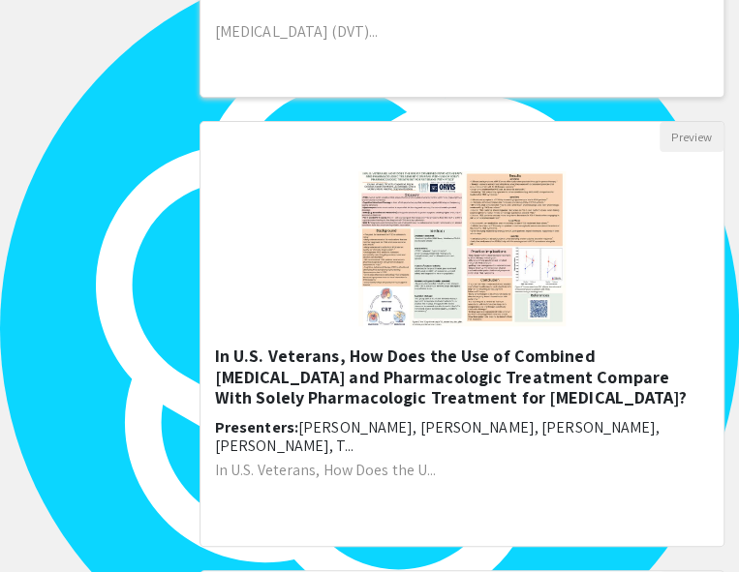
scroll to position [2166, 0]
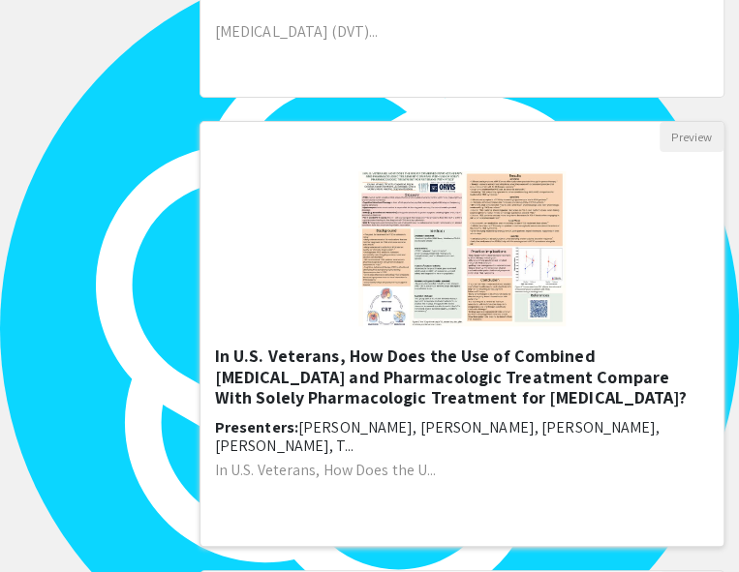
click at [432, 347] on h5 "In U.S. Veterans, How Does the Use of Combined [MEDICAL_DATA] and Pharmacologic…" at bounding box center [462, 377] width 494 height 63
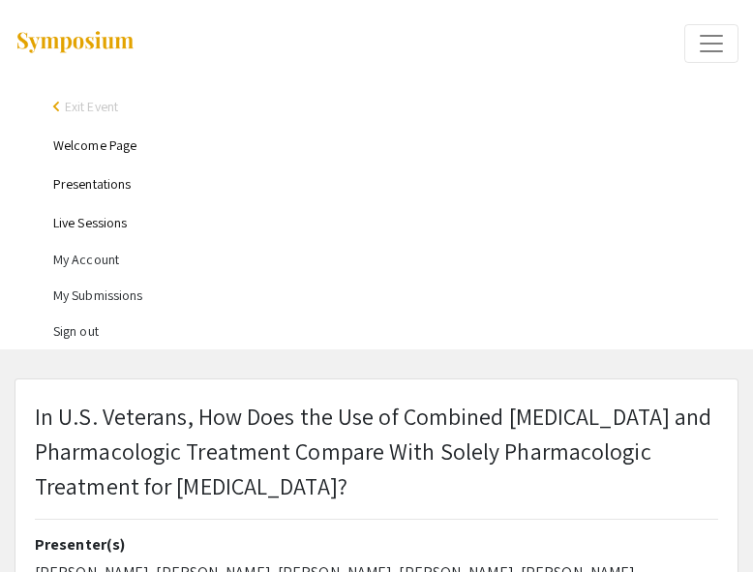
select select "custom"
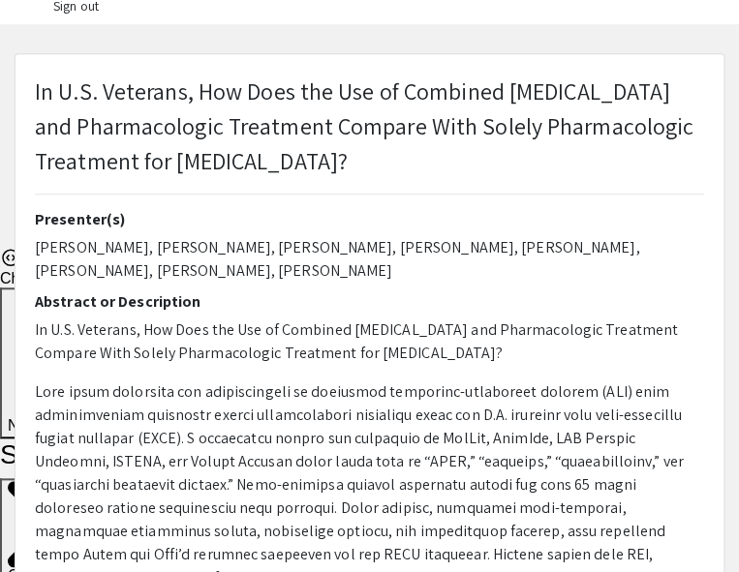
type input "0"
select select "custom"
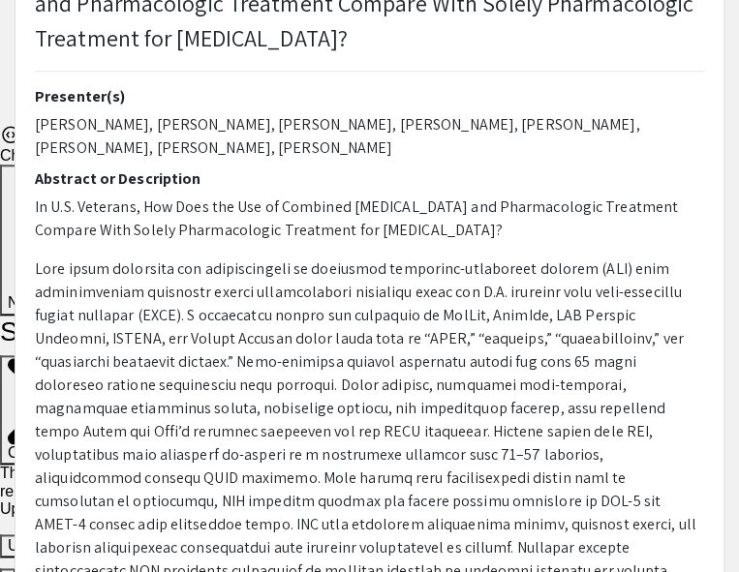
scroll to position [390, 0]
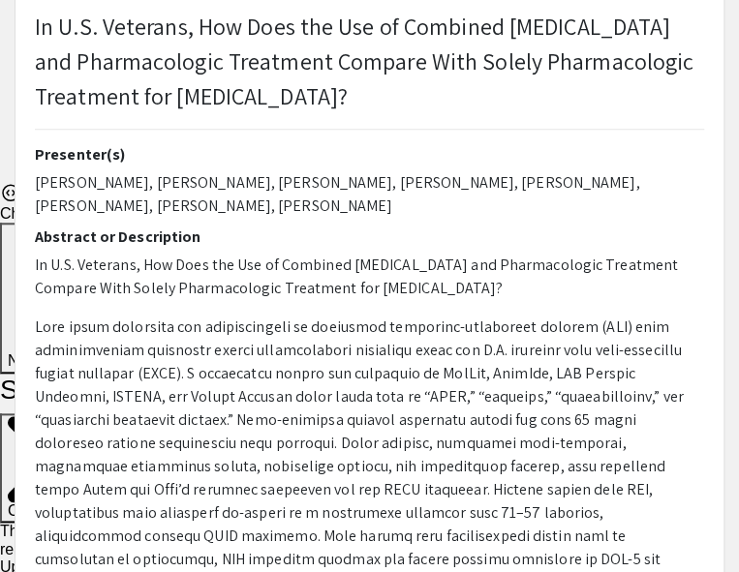
type input "1"
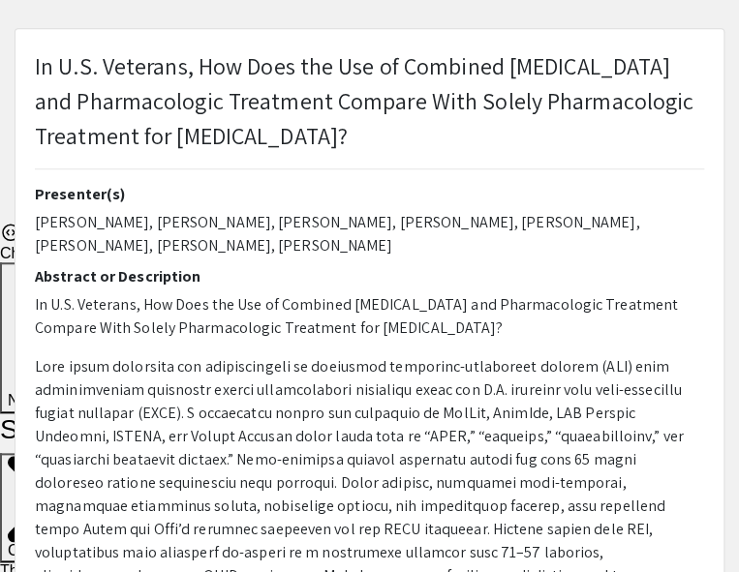
select select "auto"
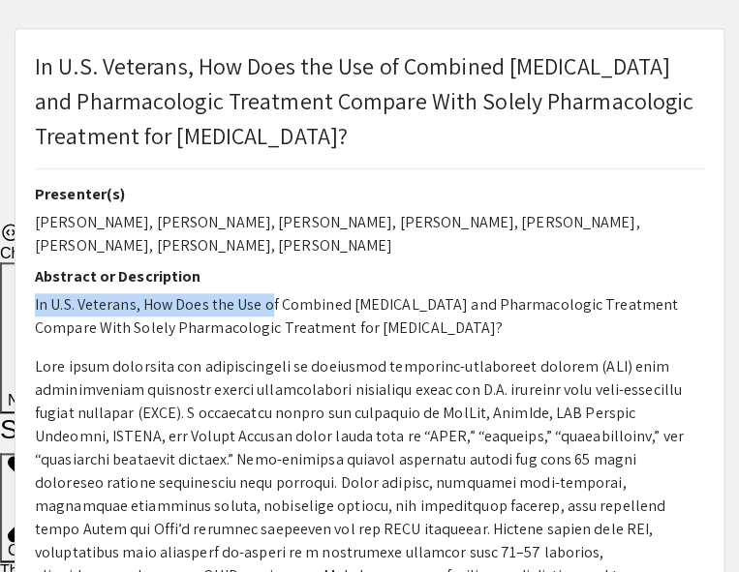
drag, startPoint x: 254, startPoint y: 283, endPoint x: 269, endPoint y: 310, distance: 31.2
click at [269, 310] on div "Presenter(s) [PERSON_NAME], [PERSON_NAME], [PERSON_NAME], [PERSON_NAME], [PERSO…" at bounding box center [369, 491] width 669 height 612
click at [269, 310] on p "In U.S. Veterans, How Does the Use of Combined [MEDICAL_DATA] and Pharmacologic…" at bounding box center [369, 316] width 669 height 46
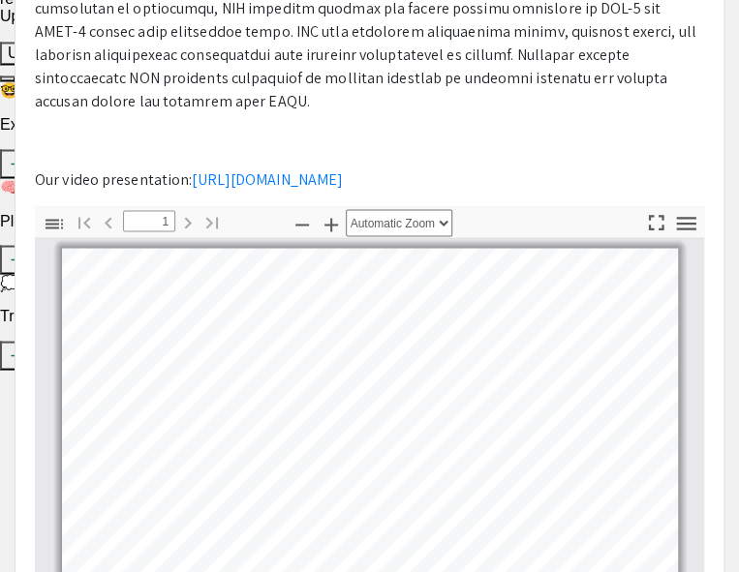
scroll to position [936, 0]
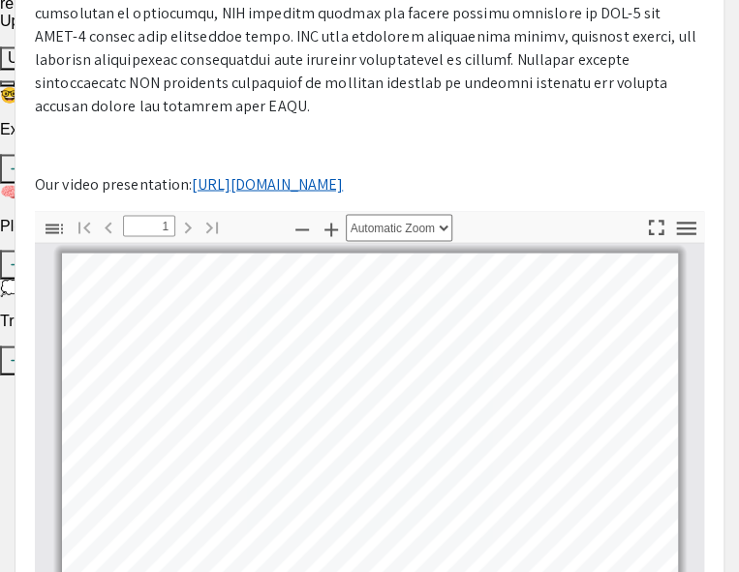
drag, startPoint x: 423, startPoint y: 159, endPoint x: 193, endPoint y: 159, distance: 230.4
click at [193, 172] on p "Our video presentation: [URL][DOMAIN_NAME]" at bounding box center [369, 183] width 669 height 23
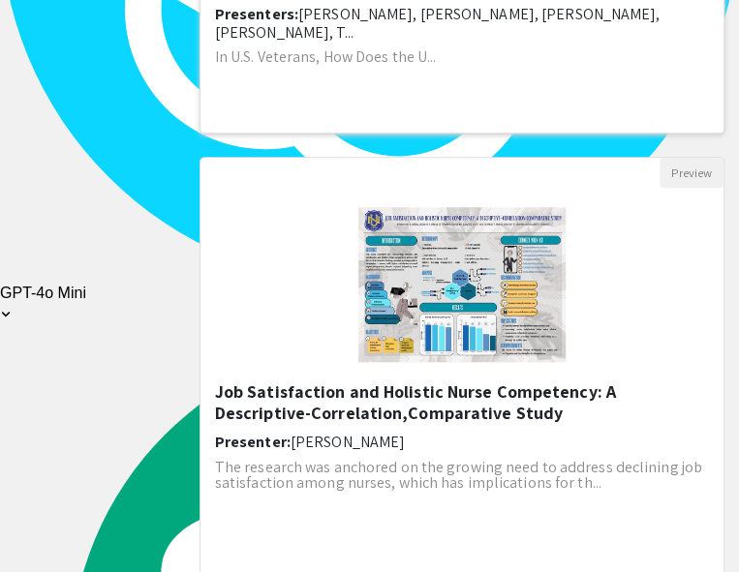
scroll to position [2770, 0]
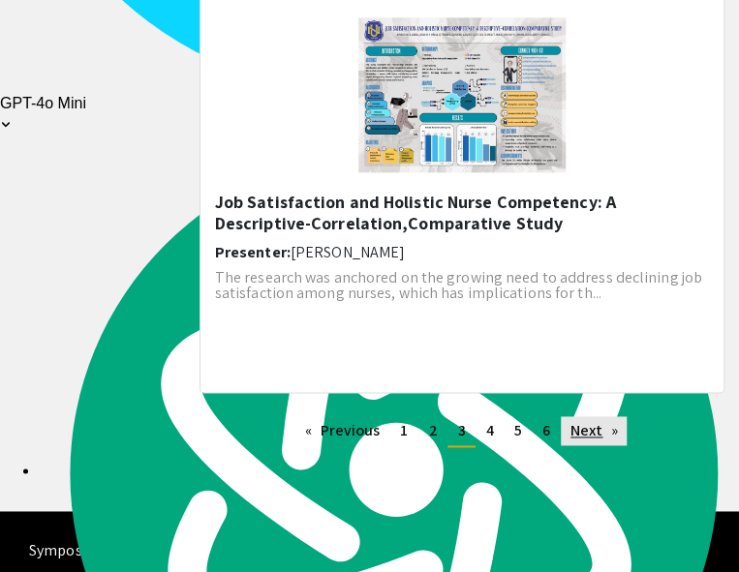
click at [594, 418] on link "Next page" at bounding box center [594, 430] width 67 height 29
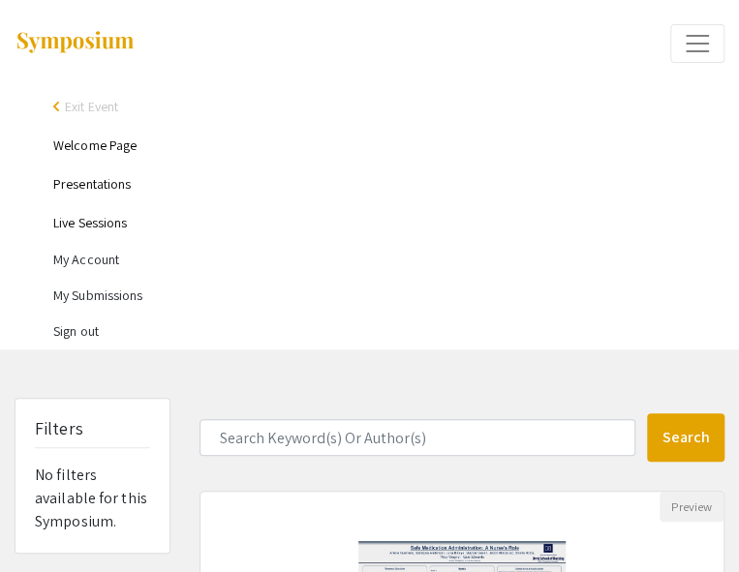
scroll to position [378, 0]
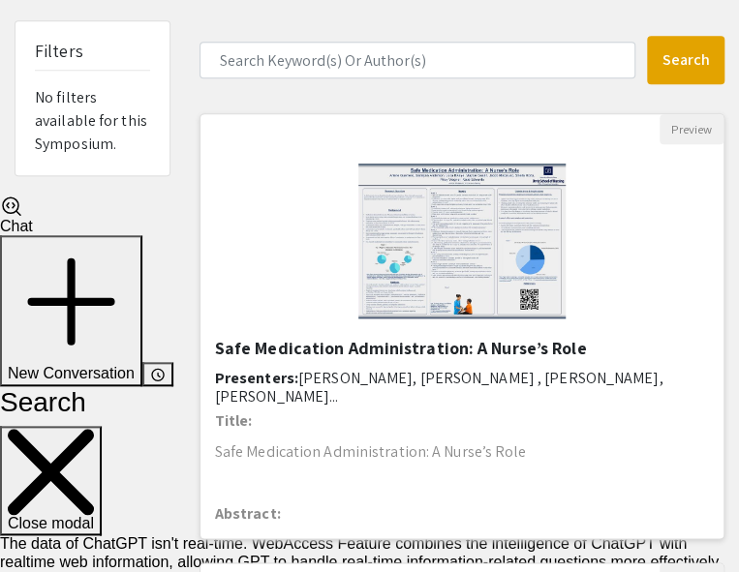
click at [487, 338] on h5 "Safe Medication Administration: A Nurse’s Role" at bounding box center [462, 348] width 494 height 21
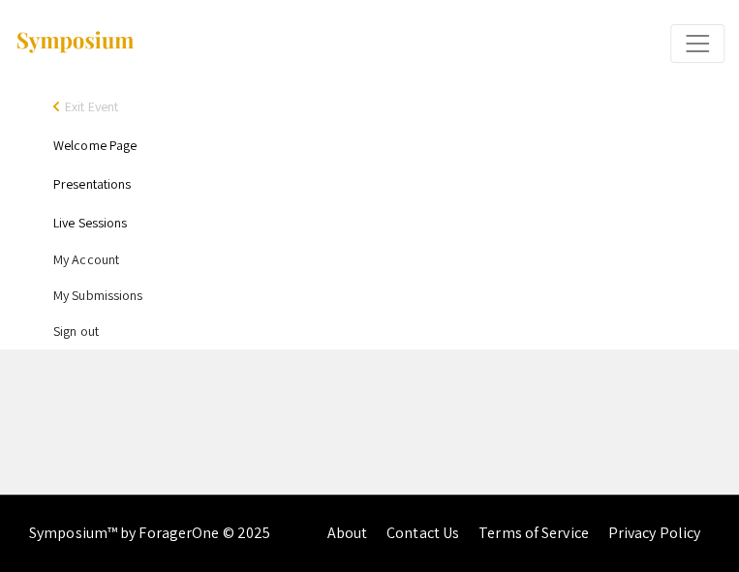
select select "custom"
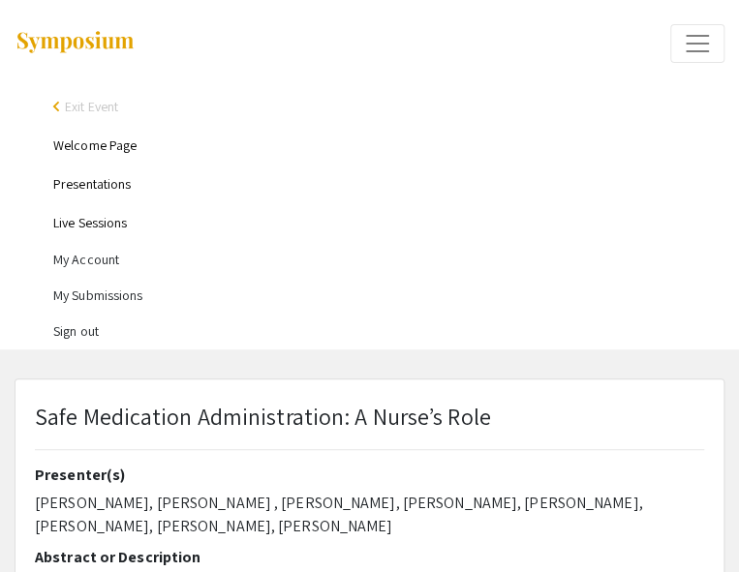
type input "0"
select select "custom"
type input "1"
select select "auto"
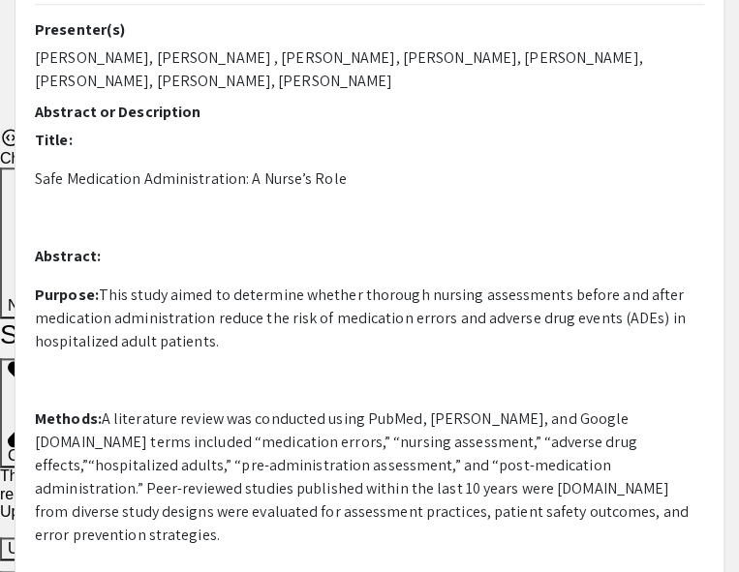
click at [386, 198] on p "Title: Safe Medication Administration: A Nurse’s Role Abstract: Purpose: This s…" at bounding box center [369, 582] width 669 height 906
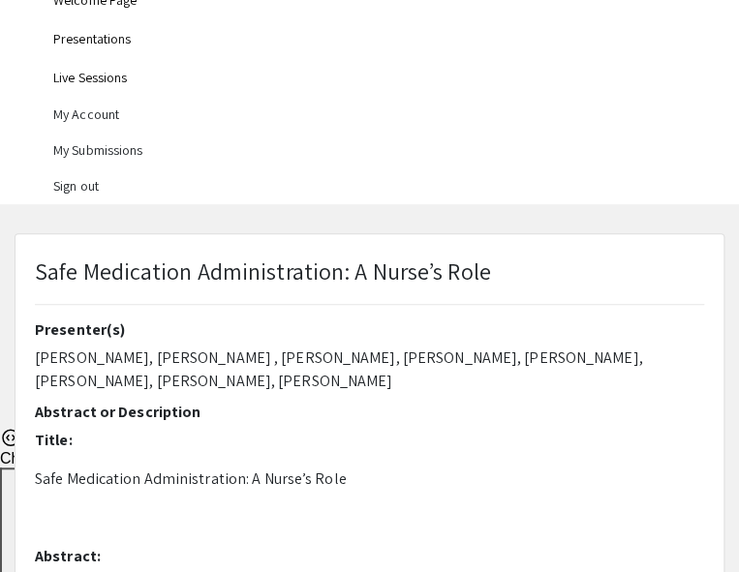
scroll to position [142, 0]
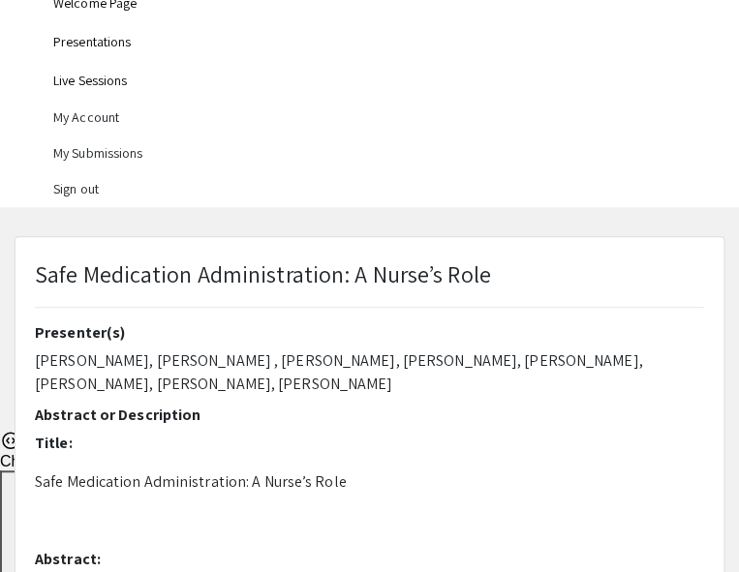
click at [271, 263] on p "Safe Medication Administration: A Nurse’s Role" at bounding box center [263, 274] width 456 height 35
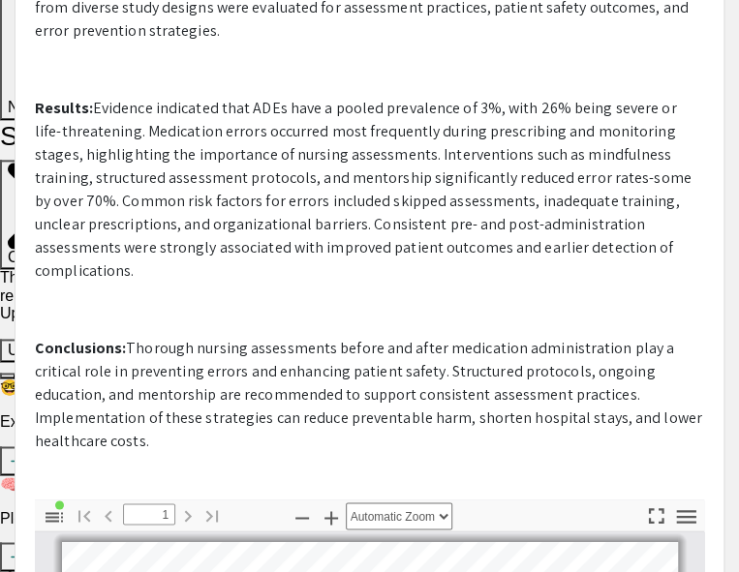
scroll to position [700, 0]
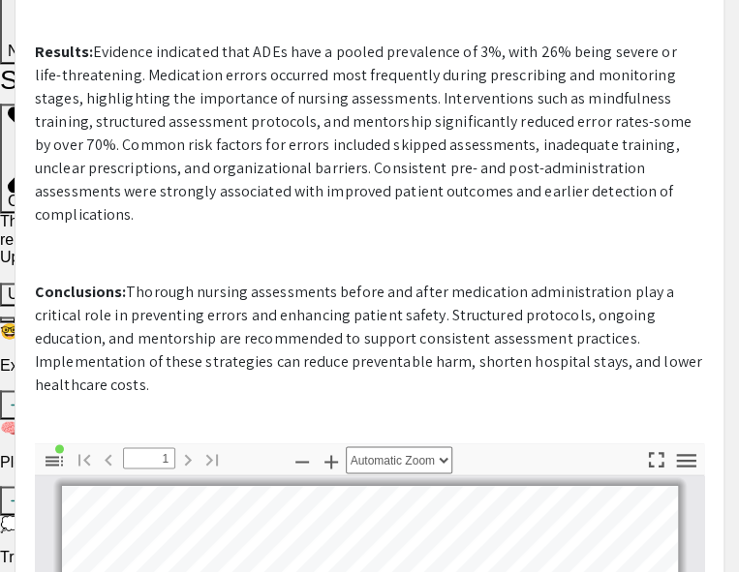
drag, startPoint x: 421, startPoint y: 405, endPoint x: 369, endPoint y: 411, distance: 52.7
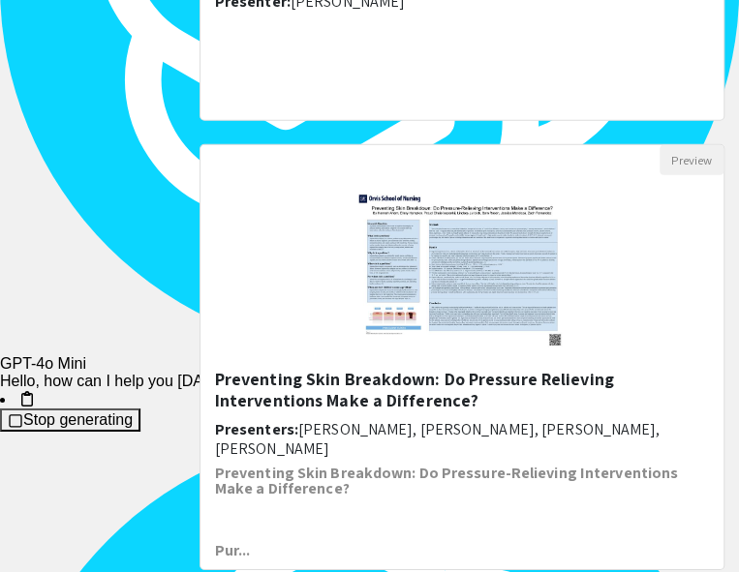
scroll to position [1797, 0]
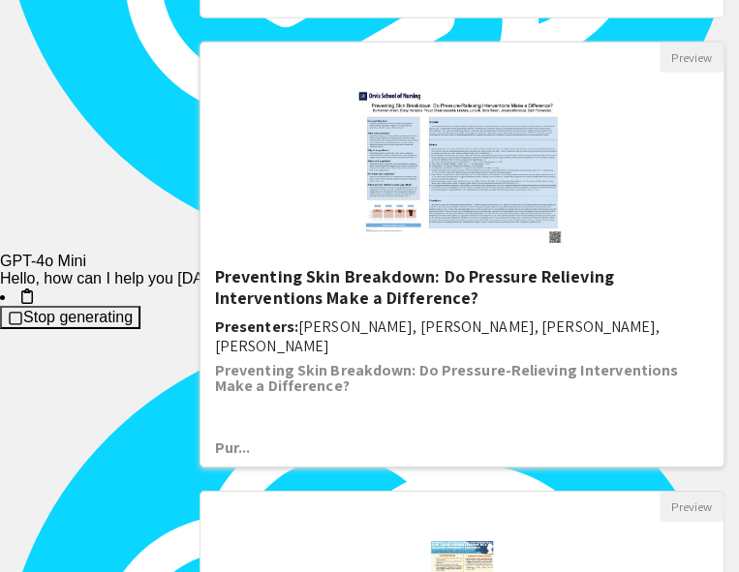
click at [348, 266] on h5 "Preventing Skin Breakdown: Do Pressure Relieving Interventions Make a Differenc…" at bounding box center [462, 287] width 494 height 42
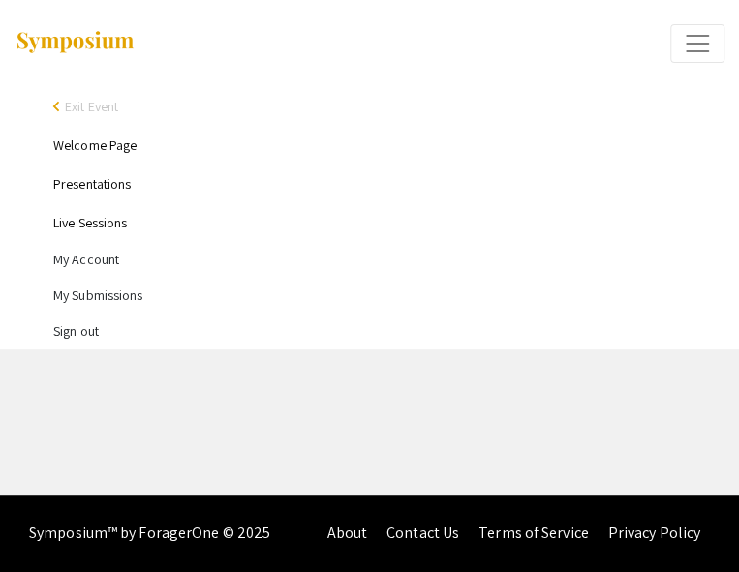
select select "custom"
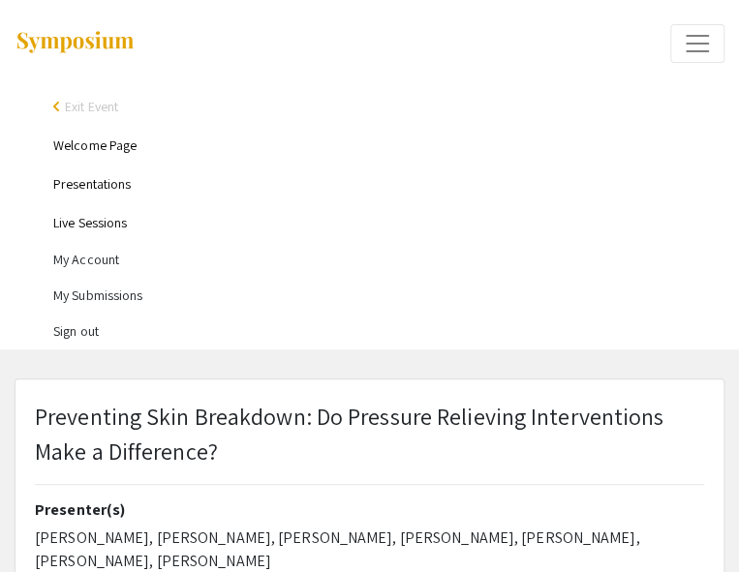
type input "0"
select select "custom"
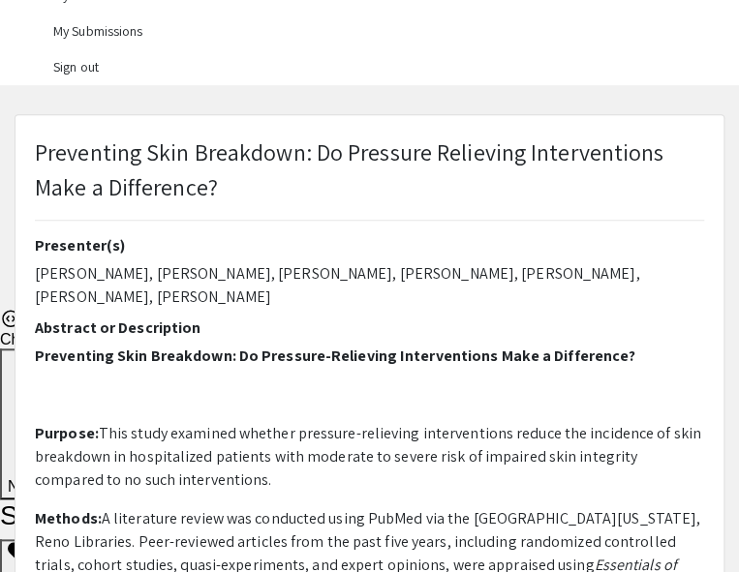
scroll to position [265, 0]
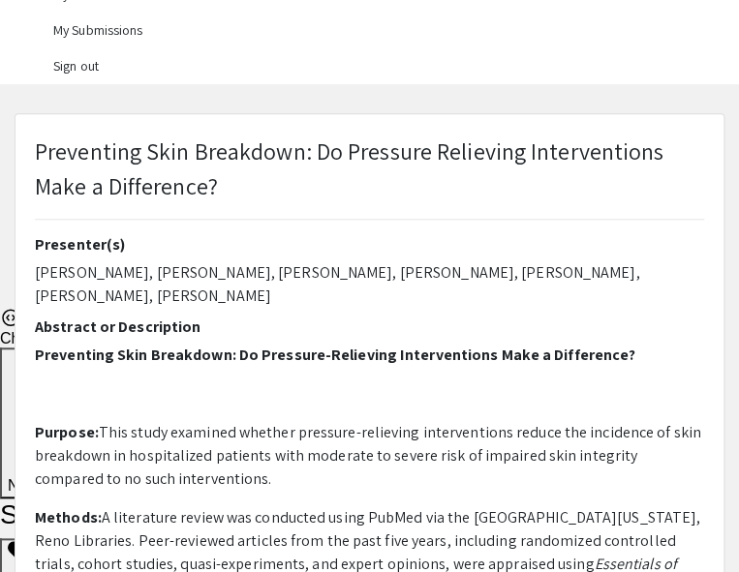
type input "1"
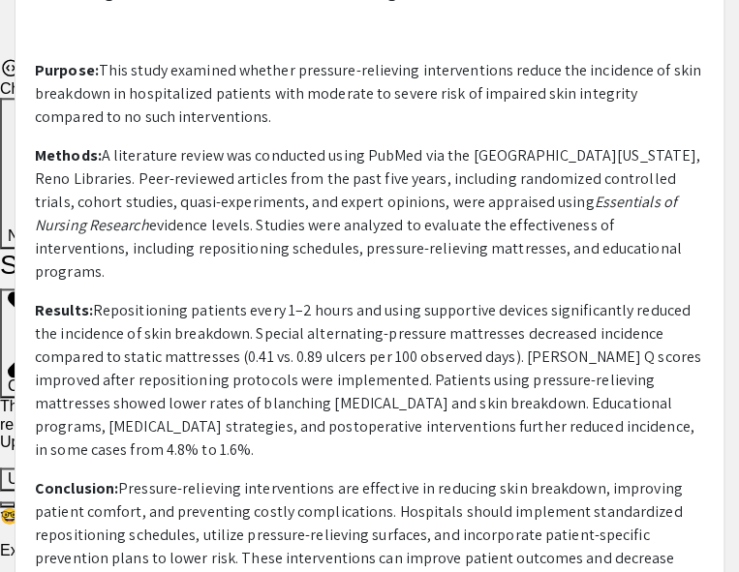
scroll to position [717, 0]
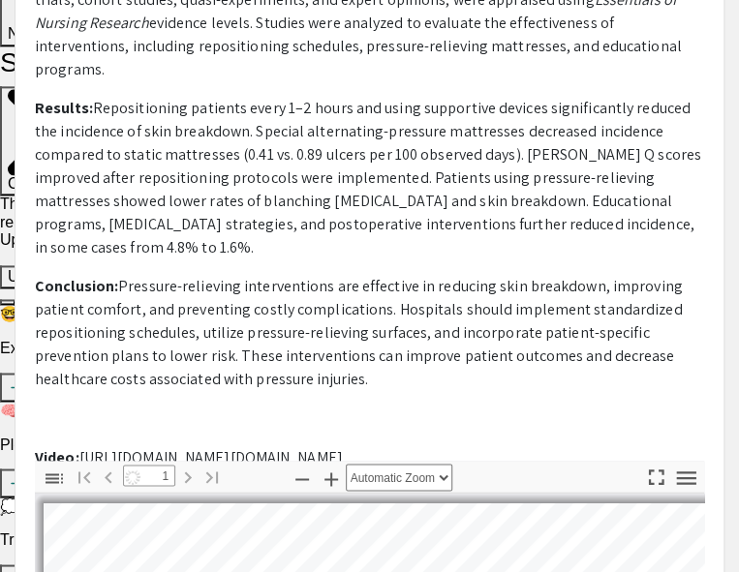
select select "auto"
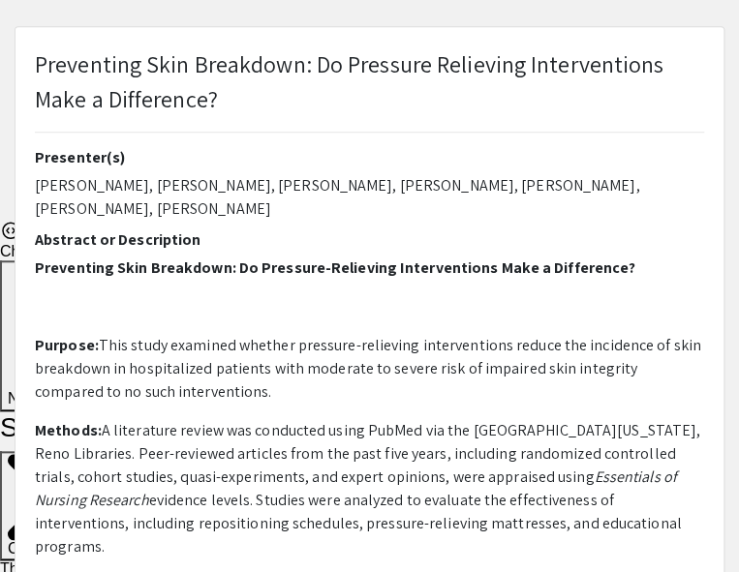
scroll to position [351, 0]
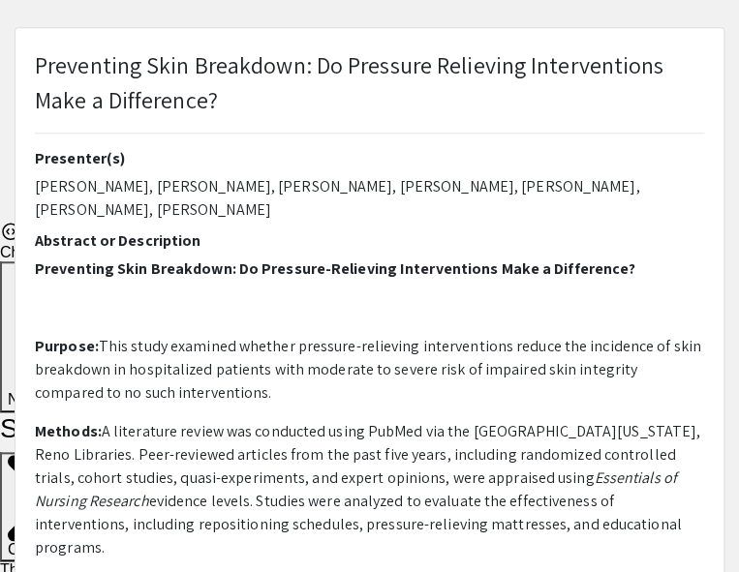
click at [284, 62] on p "Preventing Skin Breakdown: Do Pressure Relieving Interventions Make a Differenc…" at bounding box center [369, 82] width 669 height 70
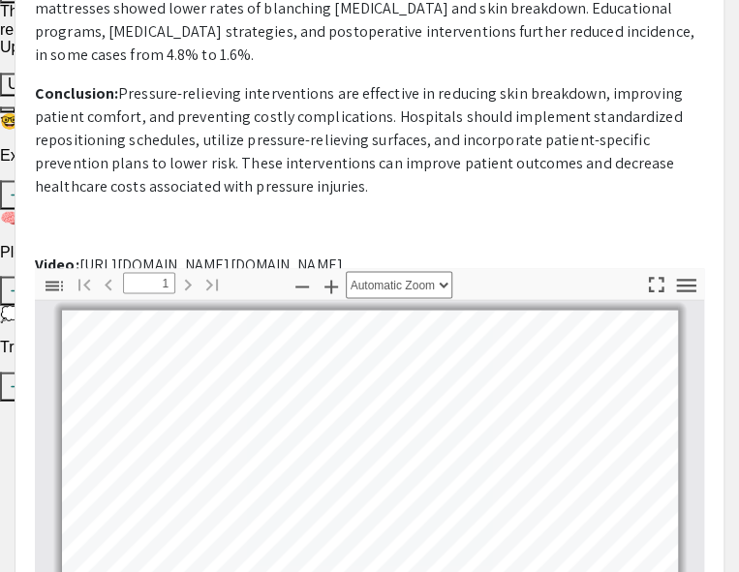
scroll to position [923, 0]
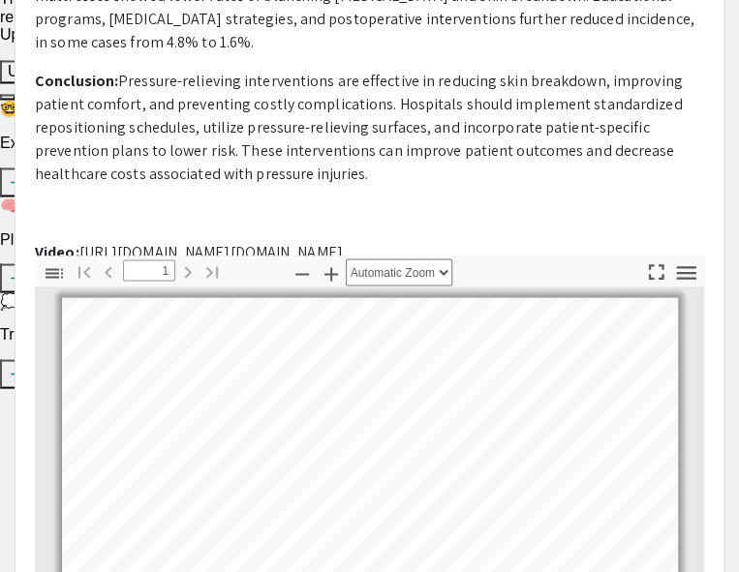
click at [252, 240] on p "Video: [URL][DOMAIN_NAME][DOMAIN_NAME]" at bounding box center [369, 251] width 669 height 23
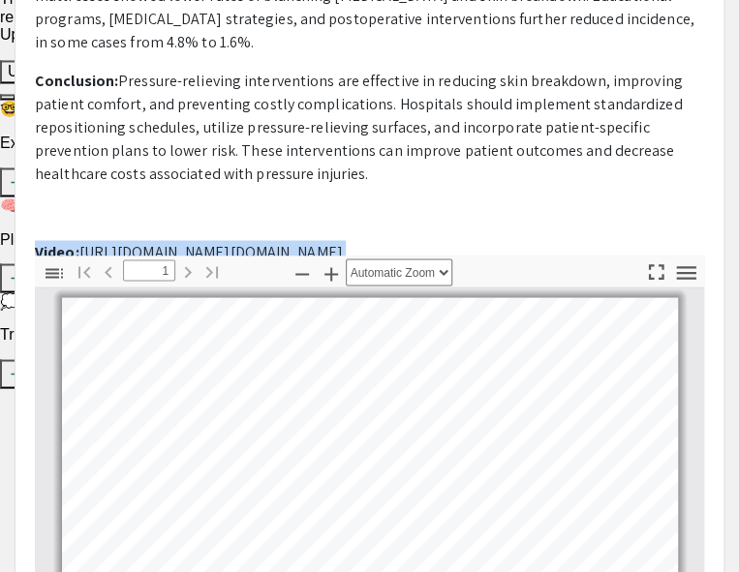
click at [252, 240] on p "Video: [URL][DOMAIN_NAME][DOMAIN_NAME]" at bounding box center [369, 251] width 669 height 23
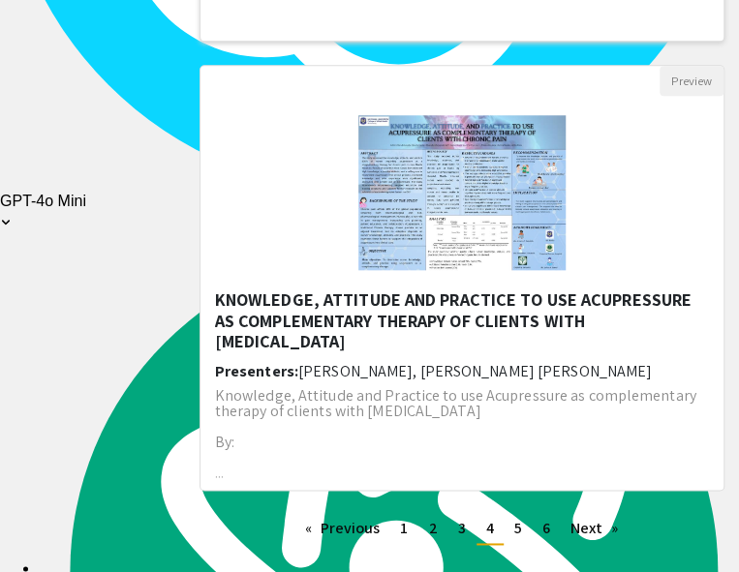
scroll to position [2770, 0]
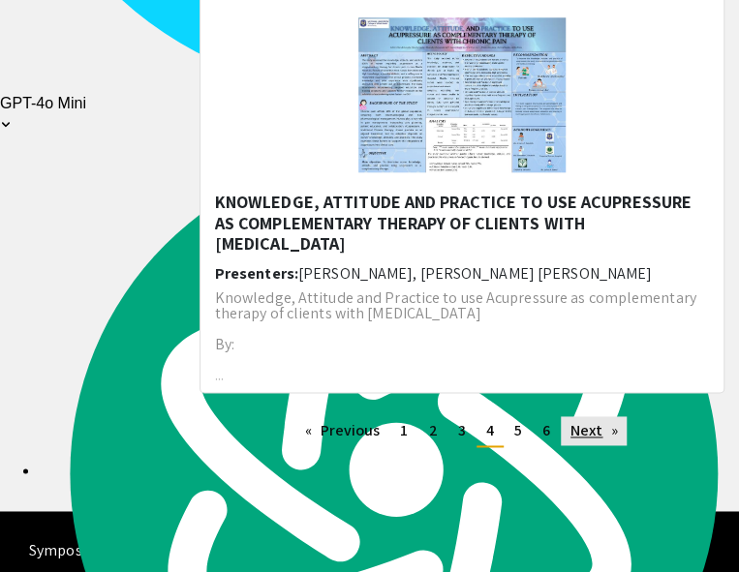
click at [591, 416] on link "Next page" at bounding box center [594, 430] width 67 height 29
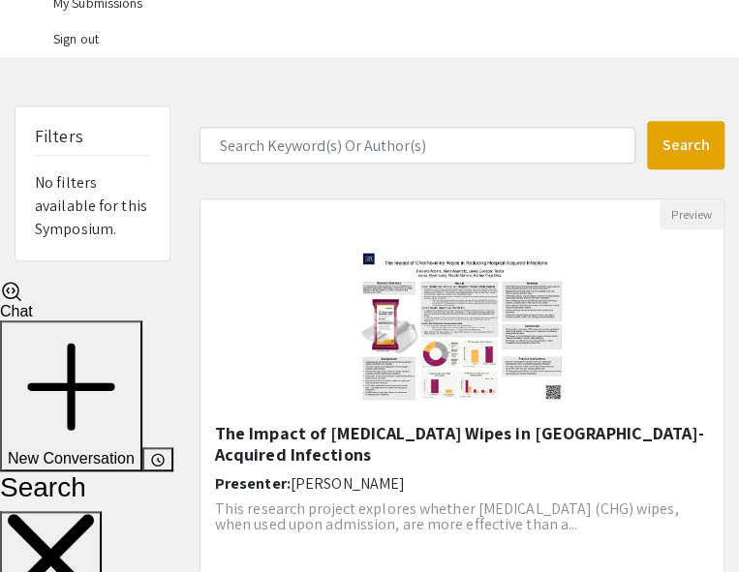
scroll to position [382, 0]
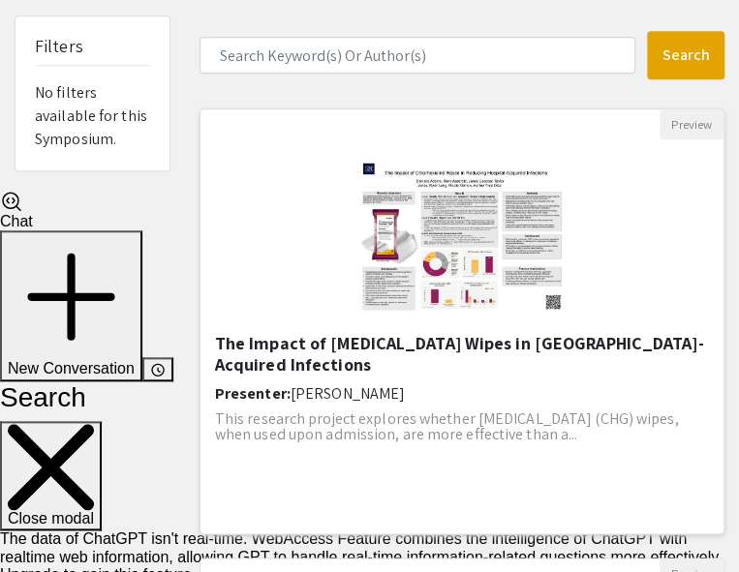
click at [507, 333] on h5 "The Impact of [MEDICAL_DATA] Wipes in [GEOGRAPHIC_DATA]-Acquired Infections​" at bounding box center [462, 354] width 494 height 42
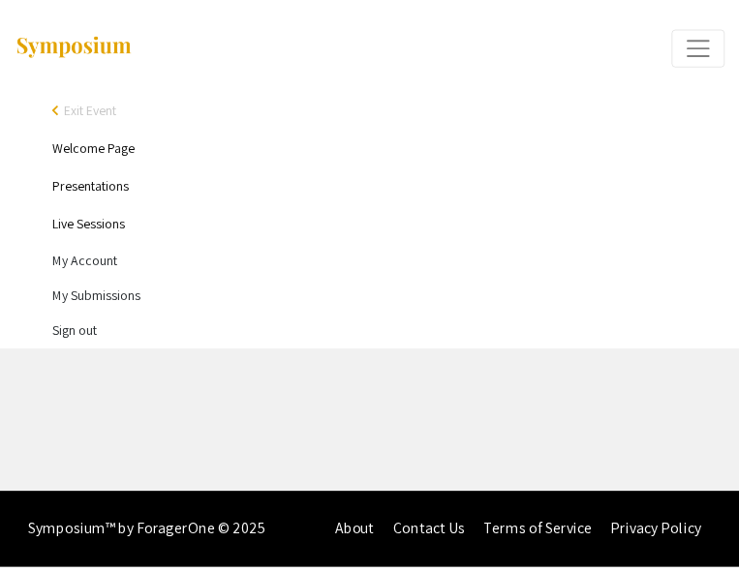
select select "custom"
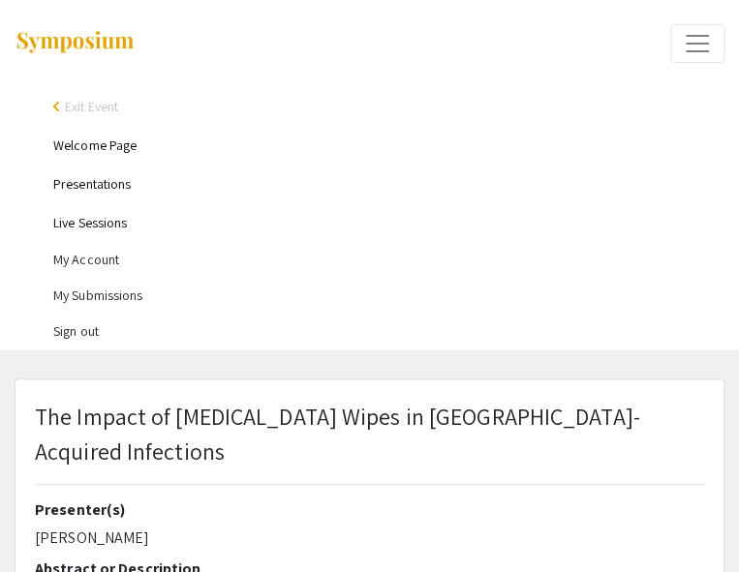
type input "0"
select select "custom"
type input "1"
select select "auto"
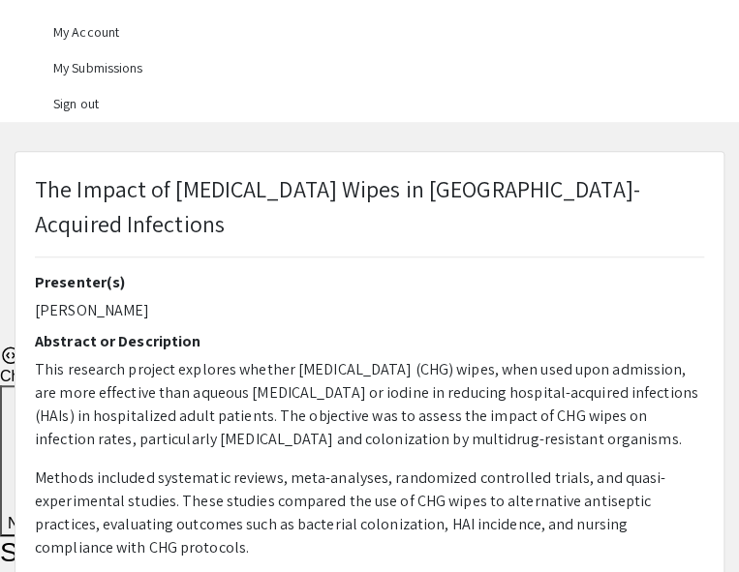
scroll to position [238, 0]
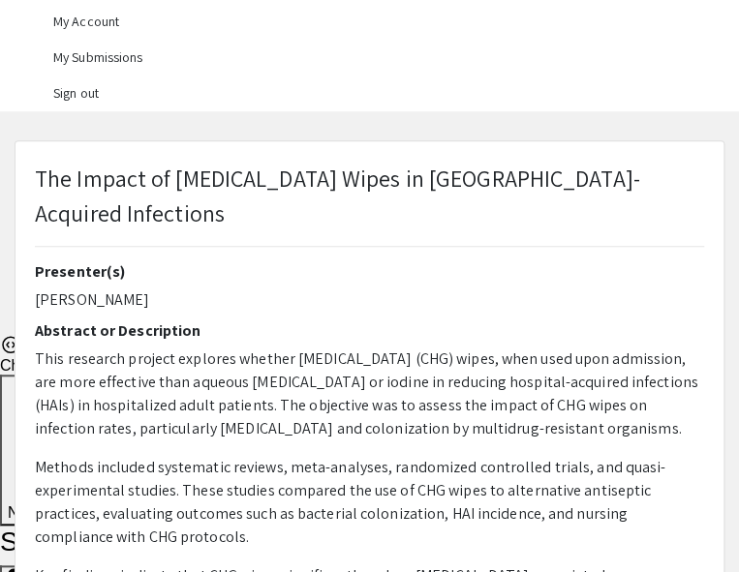
click at [370, 173] on p "The Impact of [MEDICAL_DATA] Wipes in [GEOGRAPHIC_DATA]-Acquired Infections​" at bounding box center [369, 196] width 669 height 70
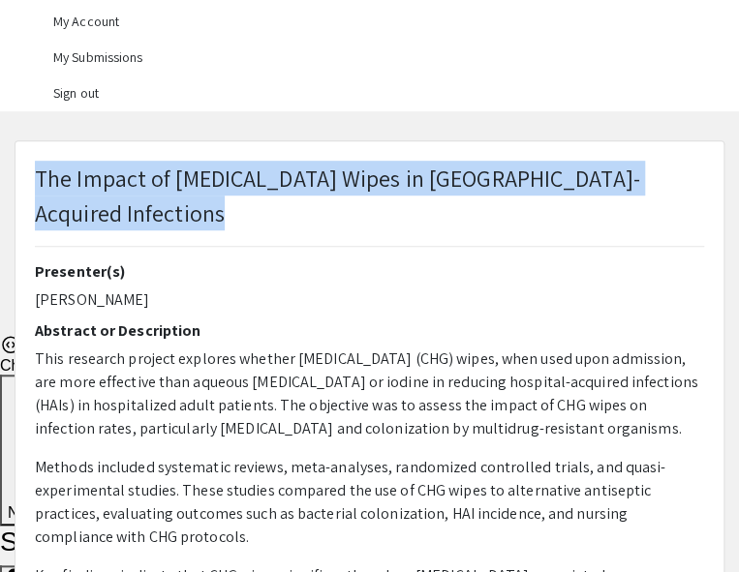
click at [370, 173] on p "The Impact of [MEDICAL_DATA] Wipes in [GEOGRAPHIC_DATA]-Acquired Infections​" at bounding box center [369, 196] width 669 height 70
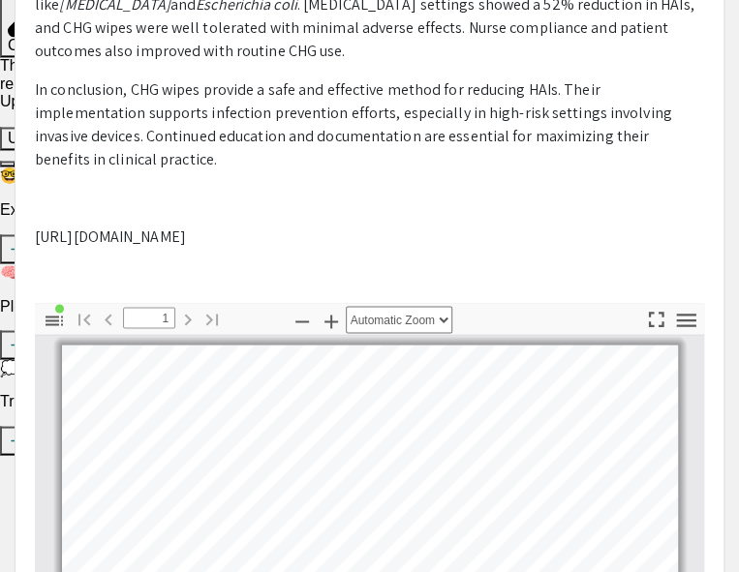
scroll to position [857, 0]
click at [223, 225] on p "[URL][DOMAIN_NAME]" at bounding box center [369, 236] width 669 height 23
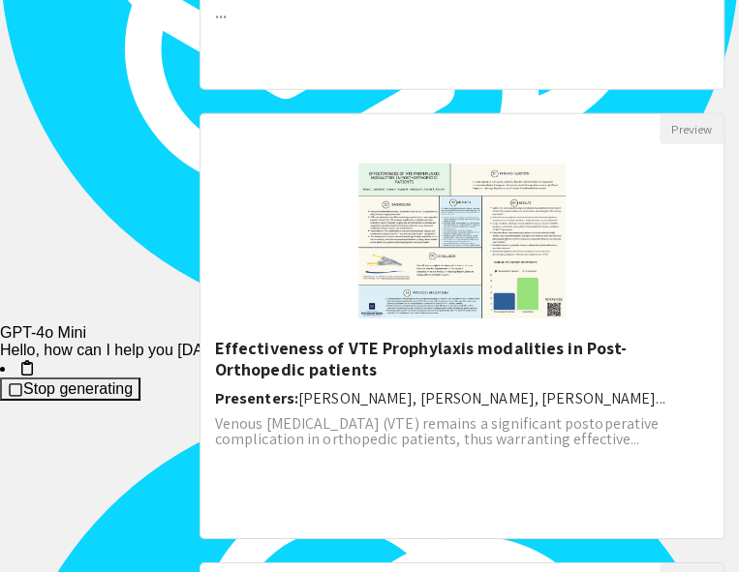
scroll to position [1739, 0]
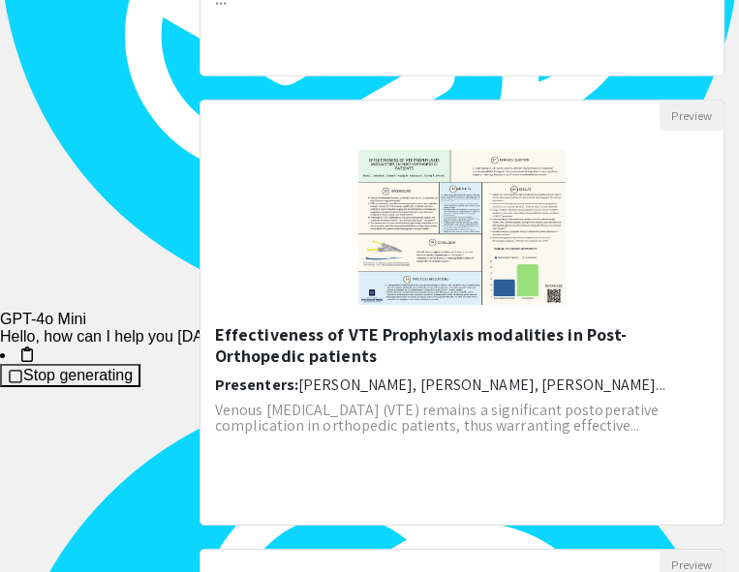
click at [314, 324] on h5 "Effectiveness of VTE Prophylaxis modalities in Post-Orthopedic patients" at bounding box center [462, 345] width 494 height 42
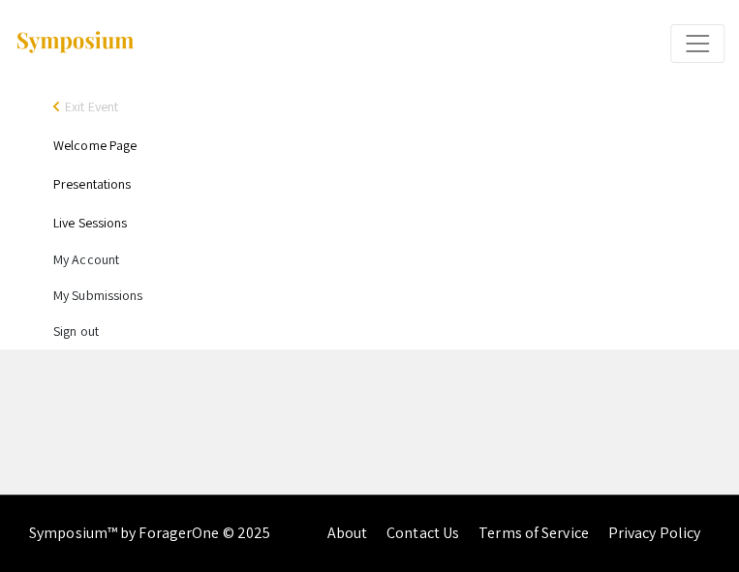
select select "custom"
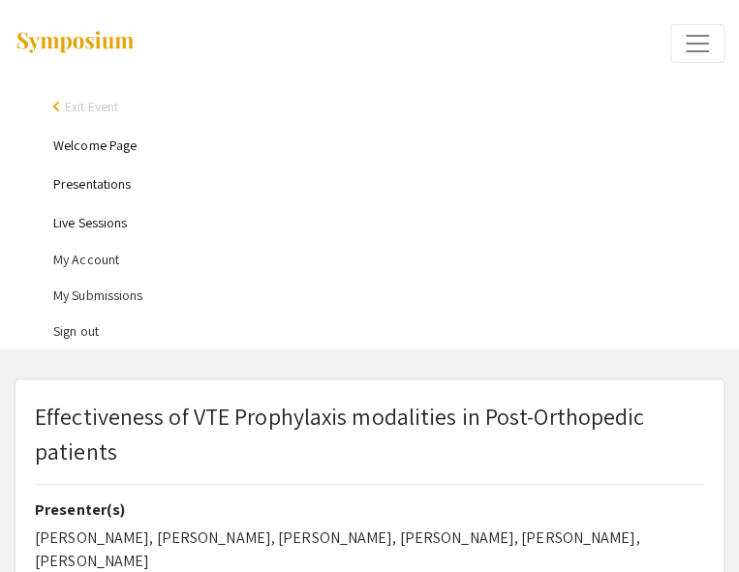
type input "0"
select select "custom"
type input "1"
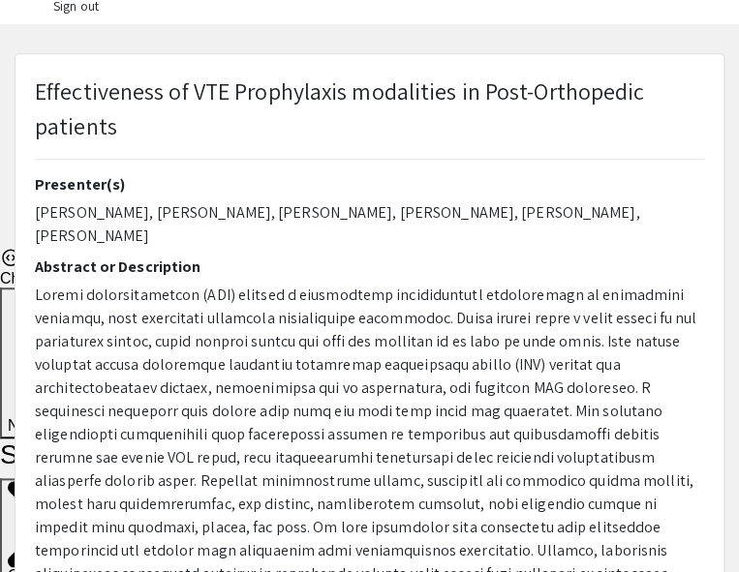
click at [323, 85] on span "Effectiveness of VTE Prophylaxis modalities in Post-Orthopedic patients" at bounding box center [339, 109] width 609 height 66
select select "auto"
click at [323, 85] on span "Effectiveness of VTE Prophylaxis modalities in Post-Orthopedic patients" at bounding box center [339, 109] width 609 height 66
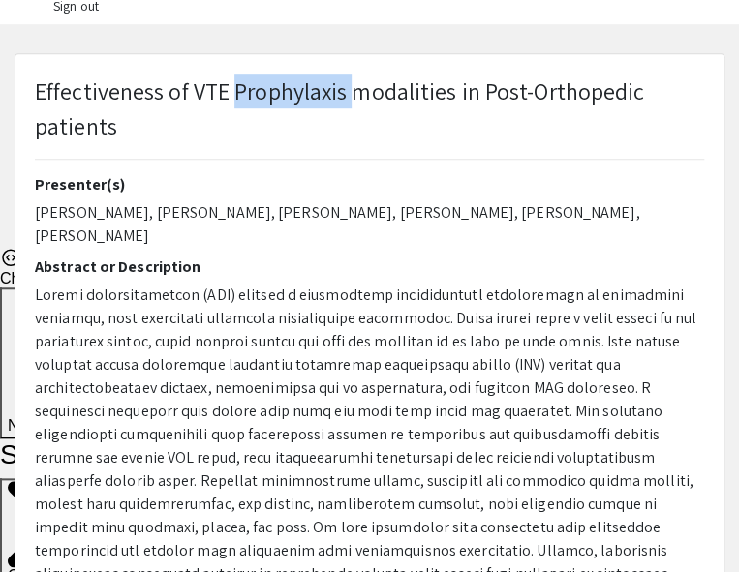
click at [323, 85] on span "Effectiveness of VTE Prophylaxis modalities in Post-Orthopedic patients" at bounding box center [339, 109] width 609 height 66
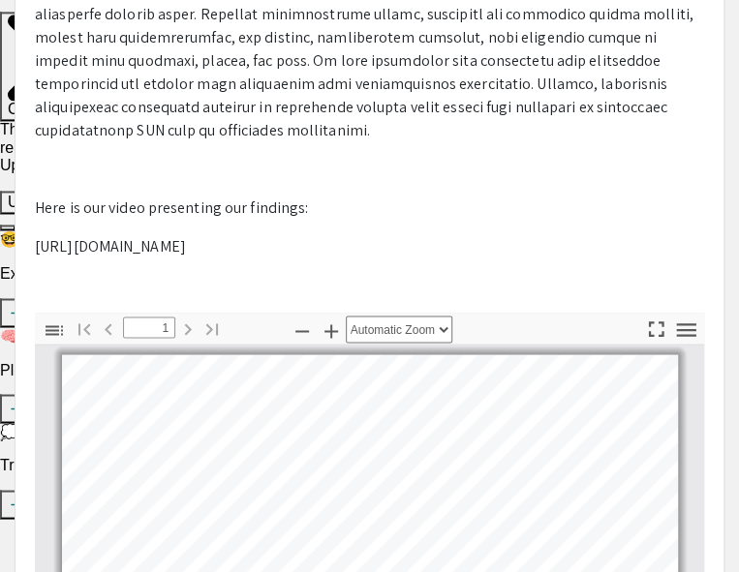
scroll to position [793, 0]
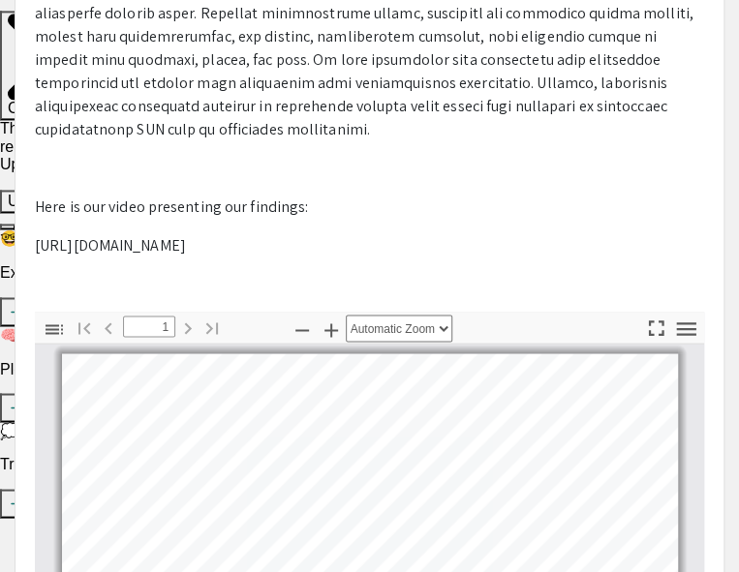
click at [149, 234] on p "[URL][DOMAIN_NAME]" at bounding box center [369, 245] width 669 height 23
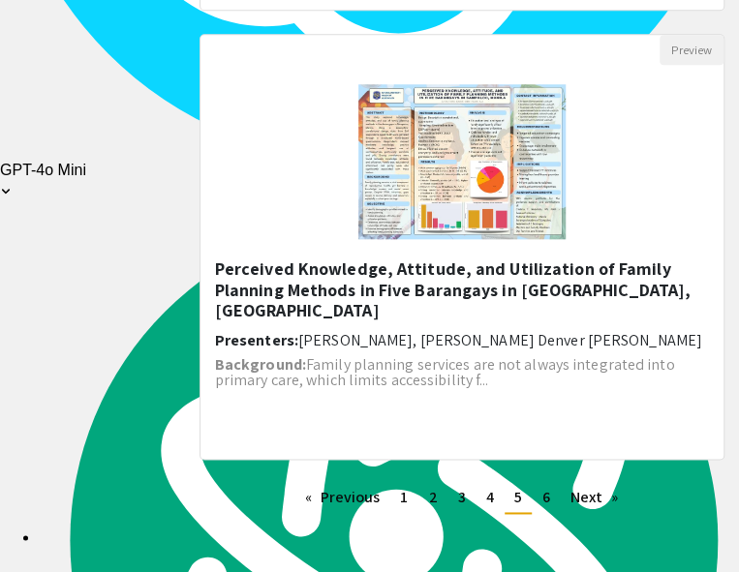
scroll to position [2703, 0]
click at [611, 488] on link "Next page" at bounding box center [594, 497] width 67 height 29
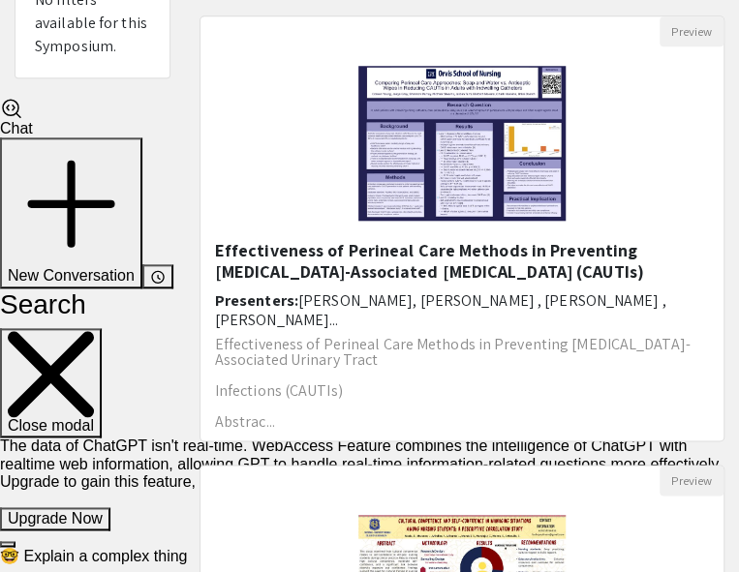
scroll to position [479, 0]
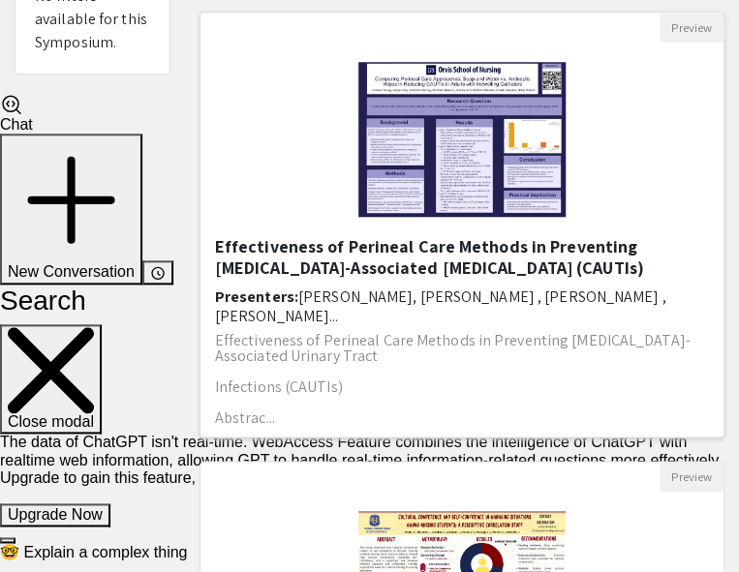
click at [465, 236] on h5 "Effectiveness of Perineal Care Methods in Preventing [MEDICAL_DATA]-Associated …" at bounding box center [462, 257] width 494 height 42
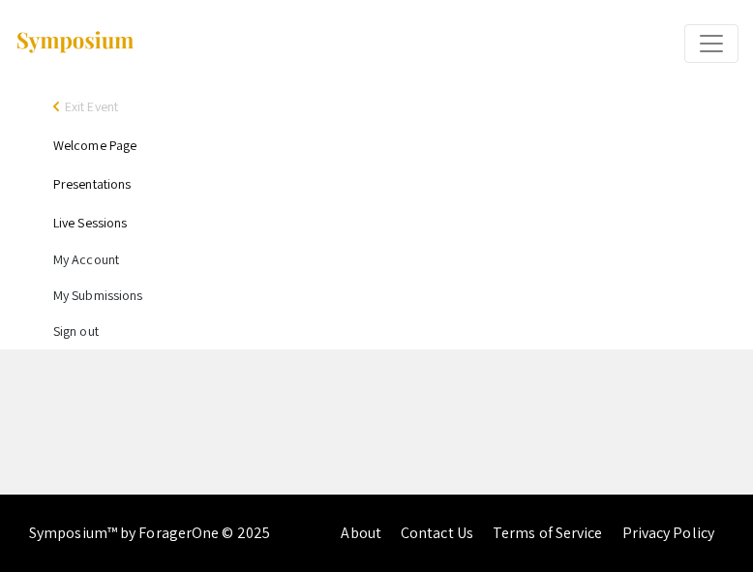
select select "custom"
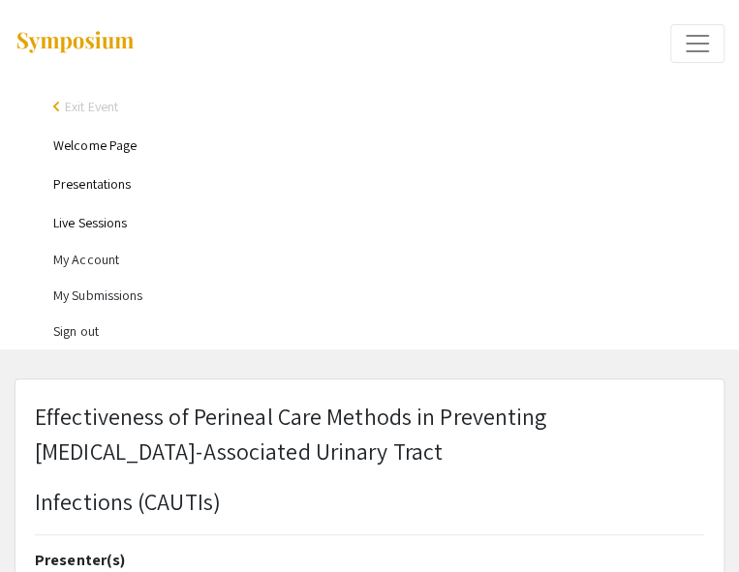
type input "0"
select select "custom"
type input "1"
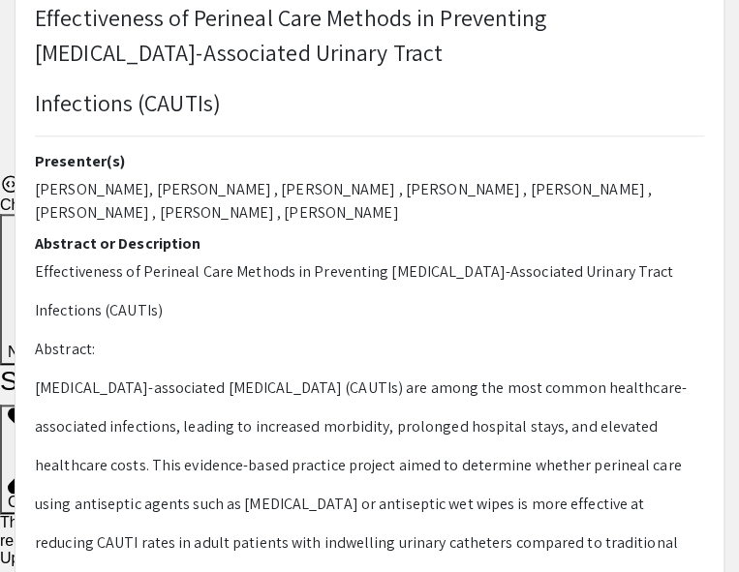
scroll to position [437, 0]
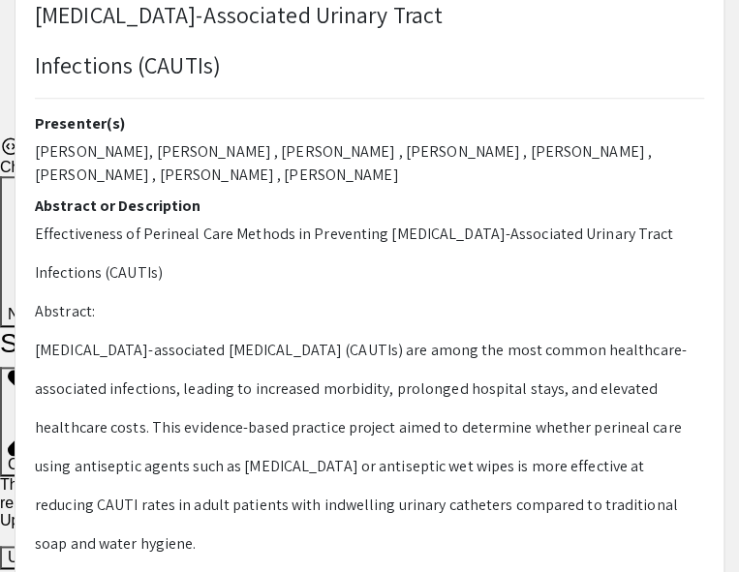
select select "auto"
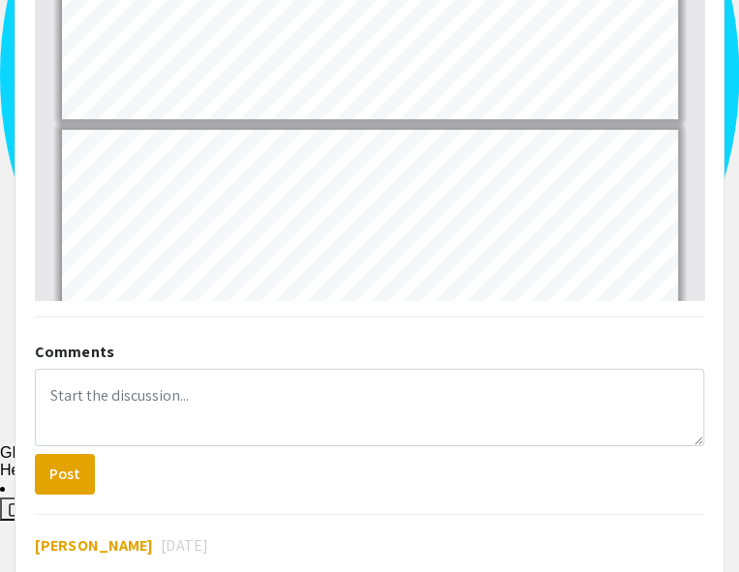
scroll to position [1608, 0]
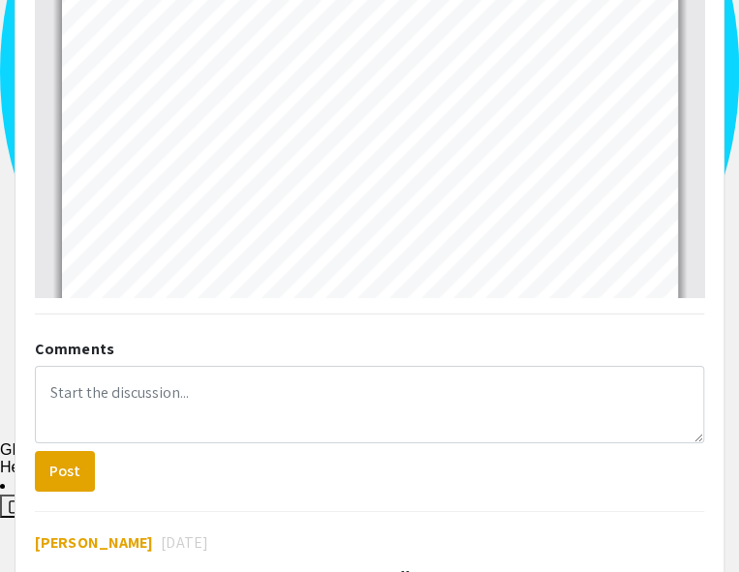
type input "2"
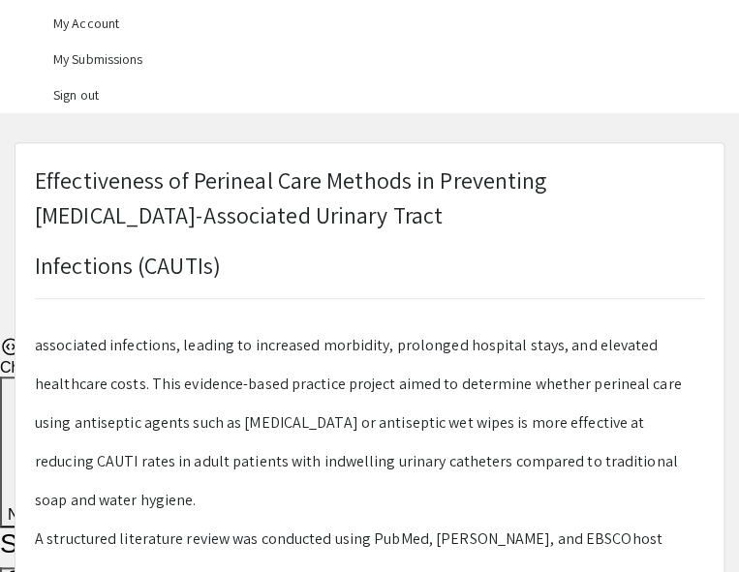
scroll to position [0, 0]
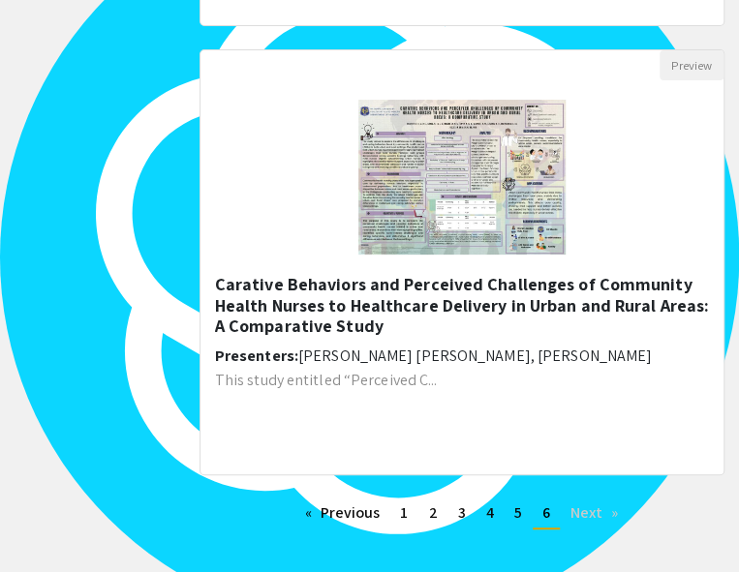
scroll to position [2320, 0]
